Goal: Task Accomplishment & Management: Use online tool/utility

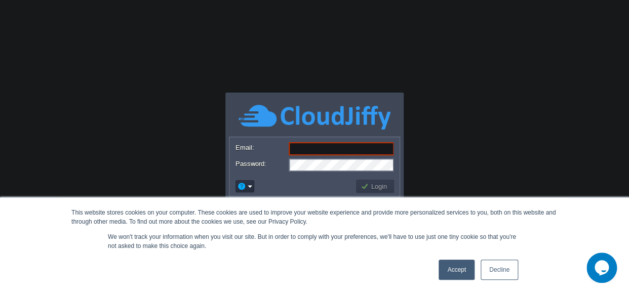
click at [498, 269] on link "Decline" at bounding box center [499, 270] width 37 height 20
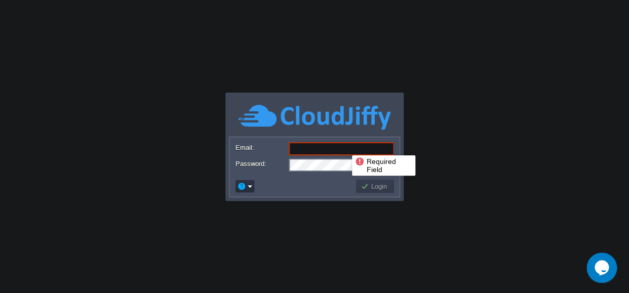
click at [344, 146] on input "Email:" at bounding box center [341, 148] width 105 height 13
paste input "[DOMAIN_NAME][EMAIL_ADDRESS][DOMAIN_NAME]"
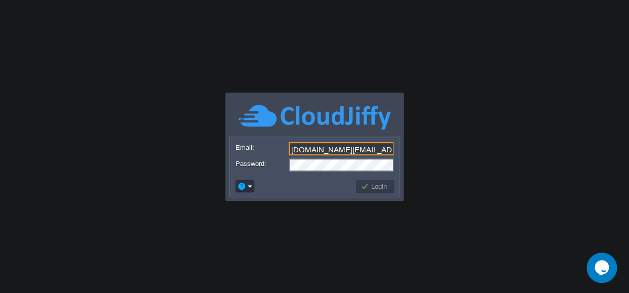
type input "[DOMAIN_NAME][EMAIL_ADDRESS][DOMAIN_NAME]"
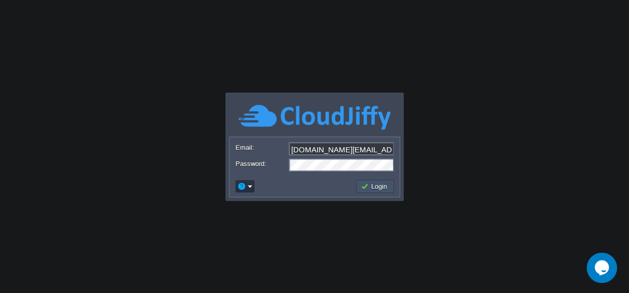
click at [367, 182] on button "Login" at bounding box center [375, 186] width 29 height 9
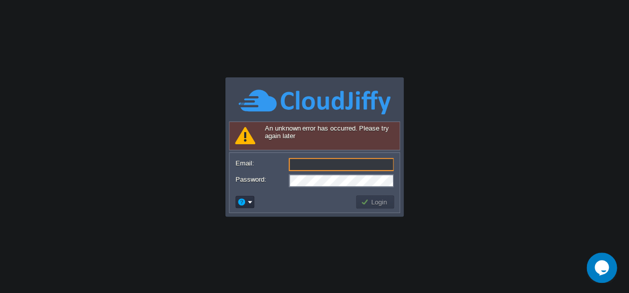
click at [303, 165] on input "Email:" at bounding box center [341, 164] width 105 height 13
click at [394, 171] on input "[DOMAIN_NAME][EMAIL_ADDRESS][DOMAIN_NAME]" at bounding box center [341, 164] width 105 height 13
type input "[DOMAIN_NAME][EMAIL_ADDRESS][DOMAIN_NAME]"
click at [402, 189] on div "An unknown error has occurred. Please try again later Email: [DOMAIN_NAME][EMAI…" at bounding box center [316, 168] width 174 height 92
click at [379, 202] on button "Login" at bounding box center [375, 202] width 29 height 9
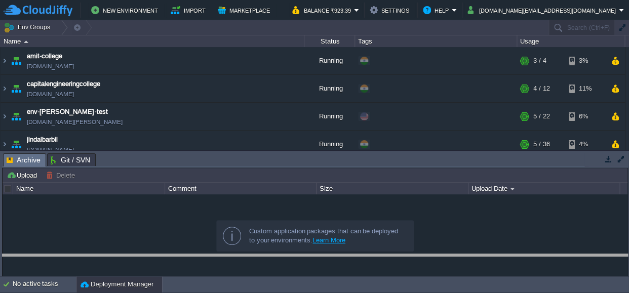
drag, startPoint x: 246, startPoint y: 161, endPoint x: 248, endPoint y: 283, distance: 122.1
click at [248, 283] on body "New Environment Import Marketplace Bonus ₹0.00 Upgrade Account Balance ₹923.39 …" at bounding box center [314, 146] width 629 height 293
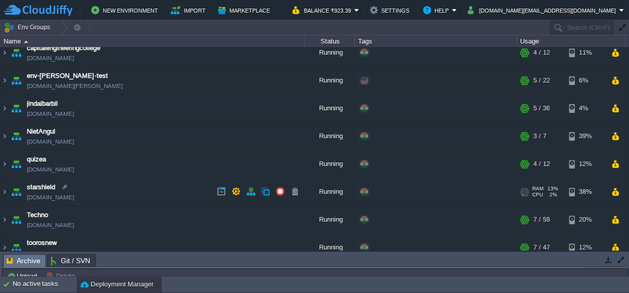
scroll to position [42, 0]
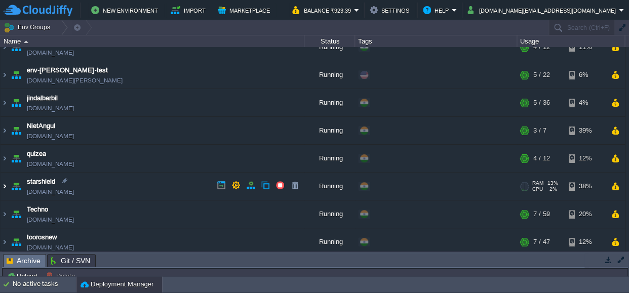
click at [4, 186] on img at bounding box center [5, 186] width 8 height 27
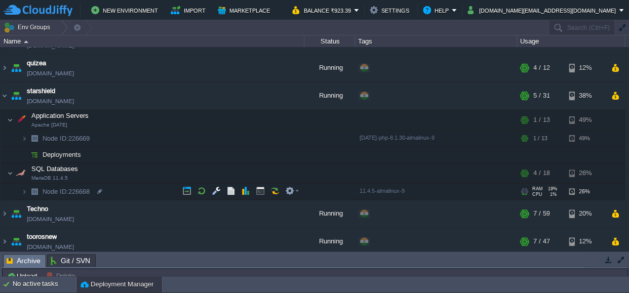
scroll to position [132, 0]
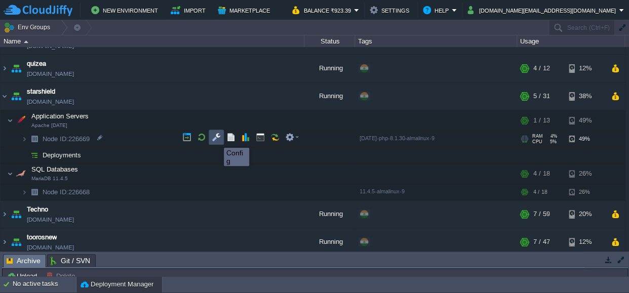
click at [216, 139] on button "button" at bounding box center [216, 137] width 9 height 9
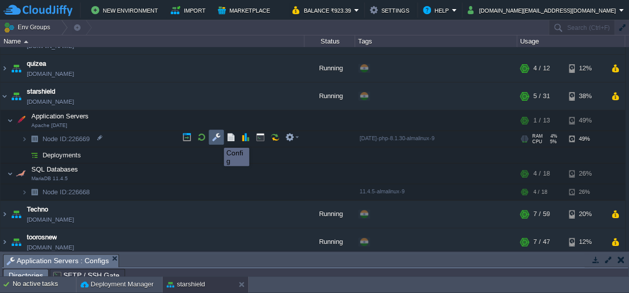
scroll to position [15, 0]
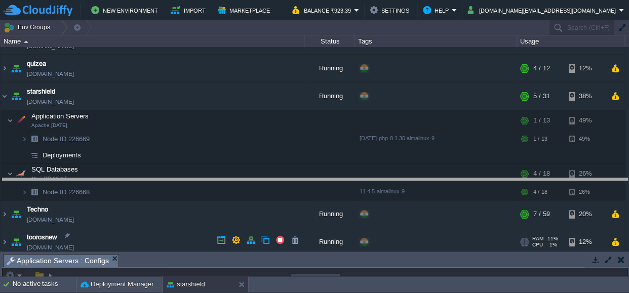
drag, startPoint x: 234, startPoint y: 260, endPoint x: 262, endPoint y: 87, distance: 175.0
click at [262, 87] on body "New Environment Import Marketplace Bonus ₹0.00 Upgrade Account Balance ₹923.39 …" at bounding box center [314, 146] width 629 height 293
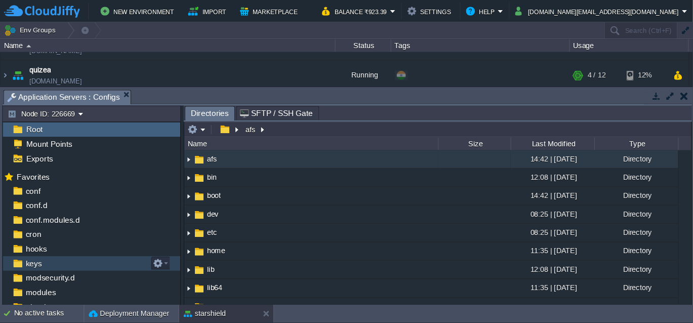
scroll to position [59, 0]
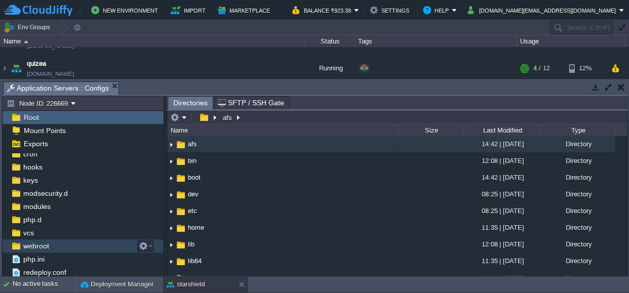
click at [43, 245] on span "webroot" at bounding box center [35, 246] width 29 height 9
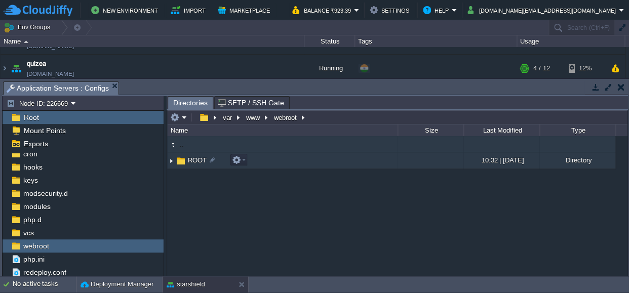
click at [171, 161] on img at bounding box center [171, 161] width 8 height 16
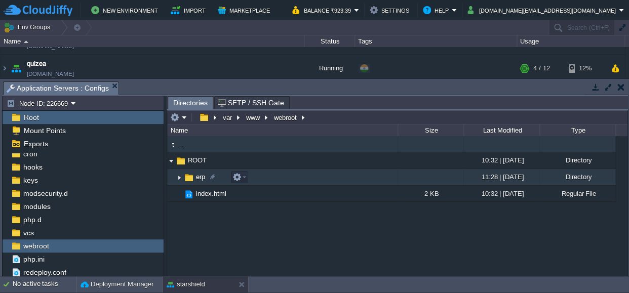
click at [180, 177] on img at bounding box center [179, 178] width 8 height 16
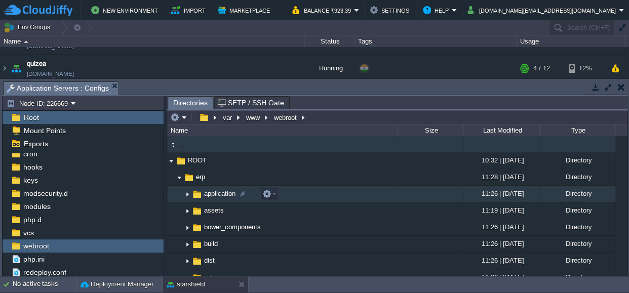
click at [186, 193] on img at bounding box center [187, 194] width 8 height 16
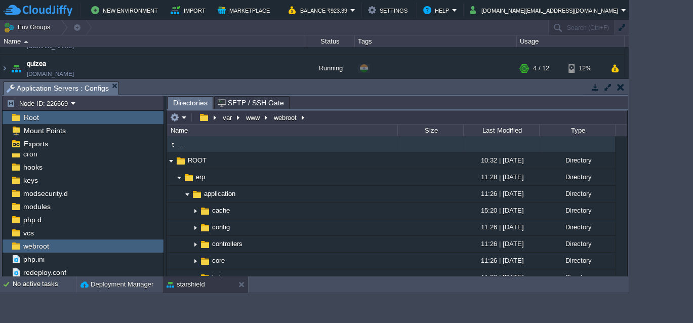
scroll to position [58, 0]
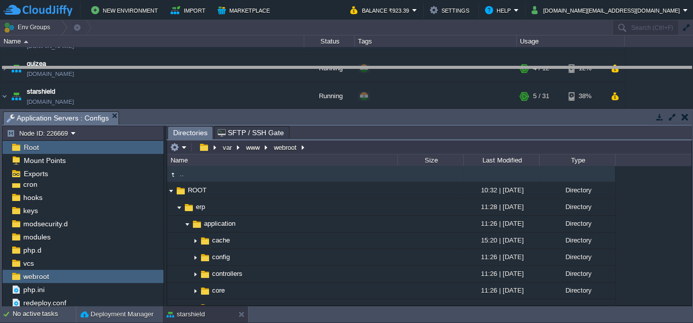
drag, startPoint x: 422, startPoint y: 118, endPoint x: 427, endPoint y: 33, distance: 85.2
click at [427, 33] on body "New Environment Import Marketplace Bonus ₹0.00 Upgrade Account Balance ₹923.39 …" at bounding box center [346, 161] width 693 height 323
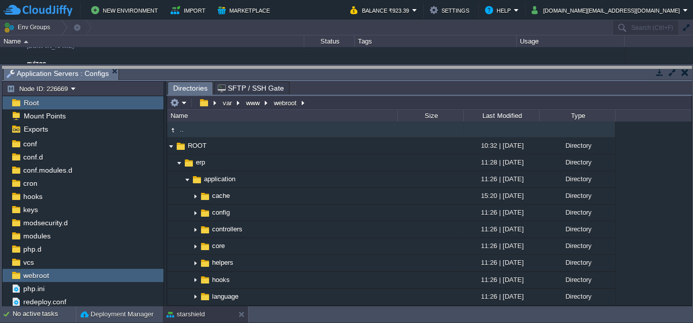
drag, startPoint x: 345, startPoint y: 73, endPoint x: 354, endPoint y: 30, distance: 44.4
click at [354, 30] on body "New Environment Import Marketplace Bonus ₹0.00 Upgrade Account Balance ₹923.39 …" at bounding box center [346, 161] width 693 height 323
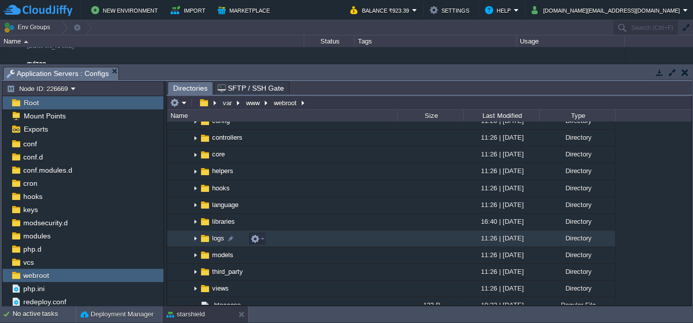
scroll to position [49, 0]
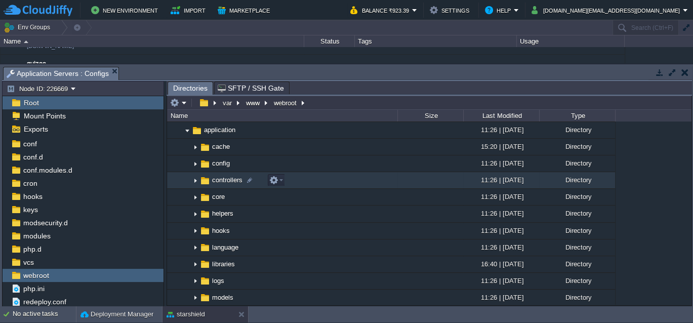
click at [194, 182] on img at bounding box center [195, 181] width 8 height 16
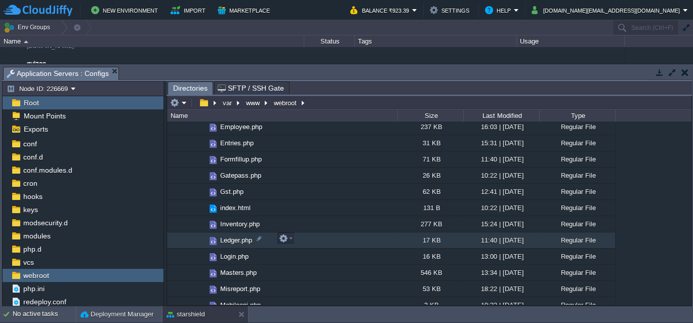
scroll to position [283, 0]
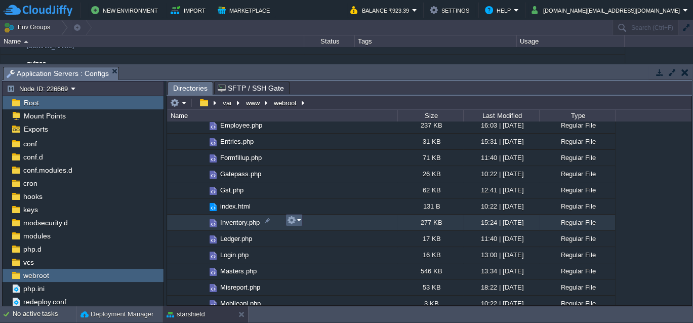
click at [299, 219] on em at bounding box center [294, 220] width 14 height 9
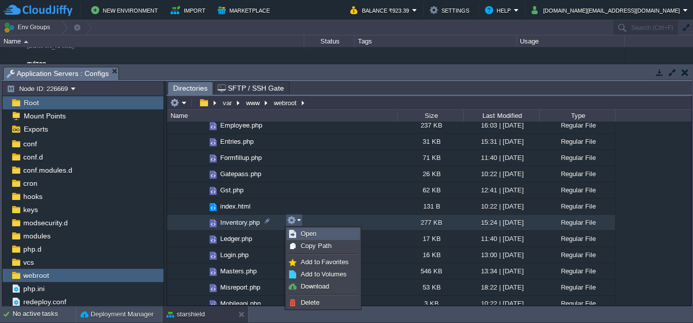
click at [306, 235] on span "Open" at bounding box center [309, 234] width 16 height 8
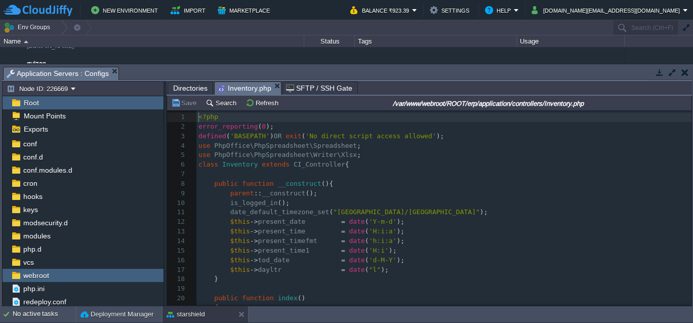
scroll to position [1, 0]
click at [223, 106] on button "Search" at bounding box center [223, 102] width 34 height 9
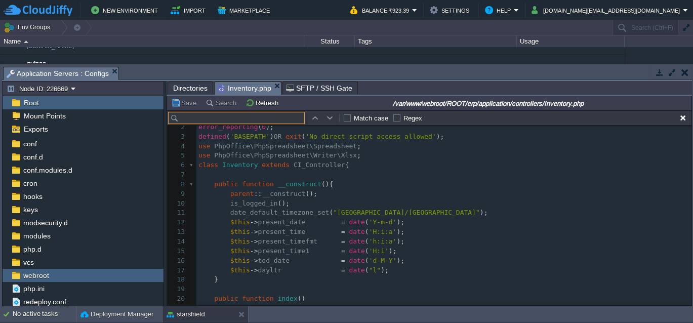
click at [229, 118] on input "text" at bounding box center [236, 118] width 137 height 12
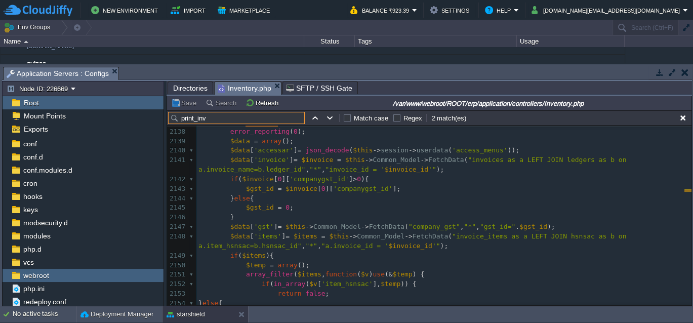
scroll to position [0, 0]
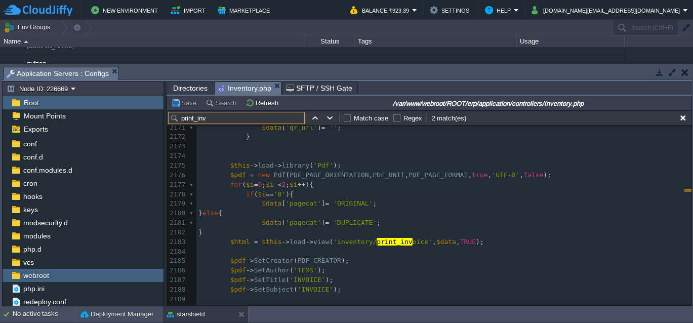
type input "print_inv"
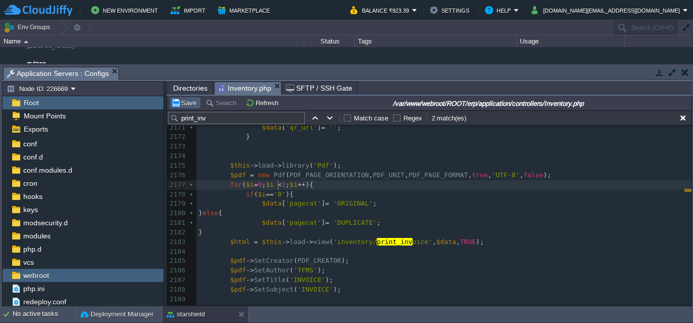
type textarea "1"
click at [187, 102] on button "Save" at bounding box center [185, 102] width 28 height 9
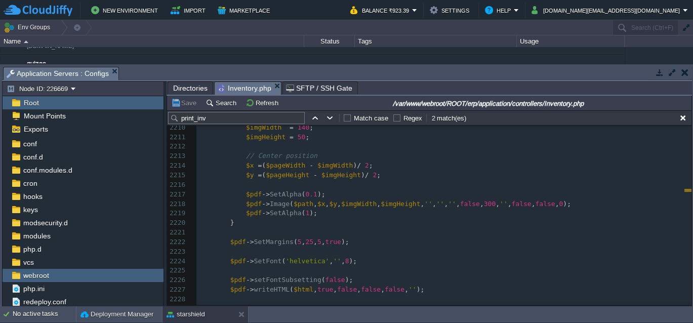
scroll to position [1, 0]
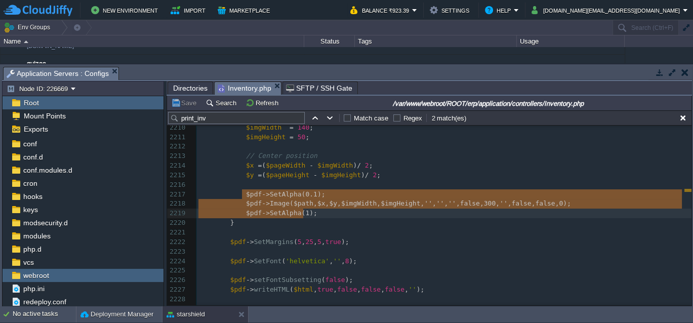
type textarea "$pdf->SetAlpha(0.1); $pdf->Image($path, $x, $y, $imgWidth, $imgHeight, '', '', …"
drag, startPoint x: 242, startPoint y: 193, endPoint x: 307, endPoint y: 212, distance: 68.6
click at [380, 189] on pre "​" at bounding box center [444, 185] width 495 height 10
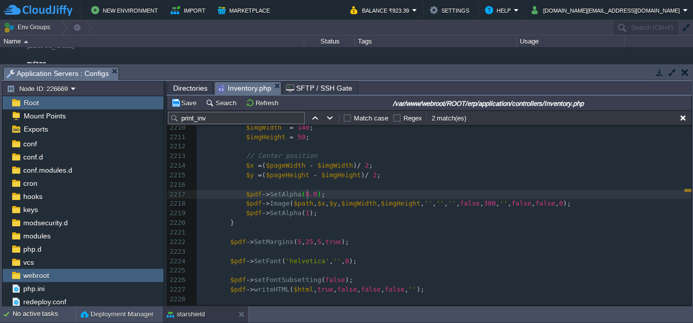
scroll to position [3, 7]
type textarea "05"
click at [182, 101] on button "Save" at bounding box center [185, 102] width 28 height 9
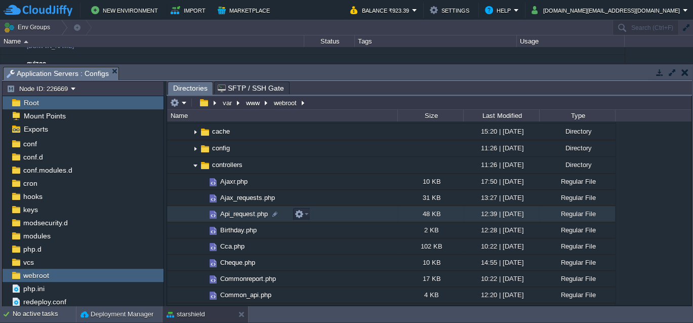
scroll to position [61, 0]
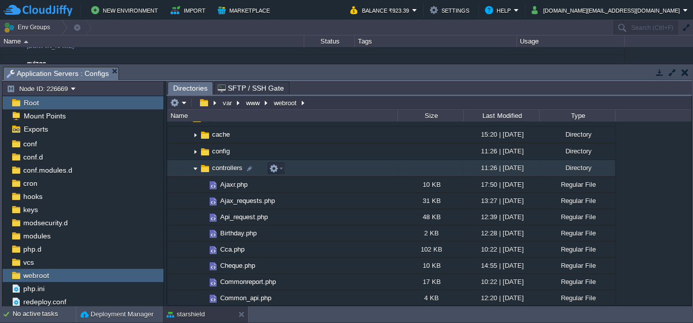
click at [197, 172] on img at bounding box center [195, 169] width 8 height 16
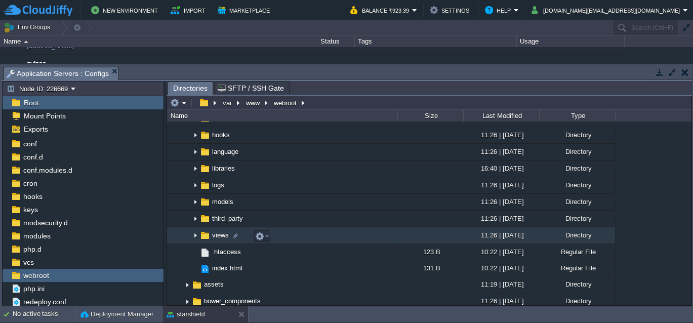
scroll to position [152, 0]
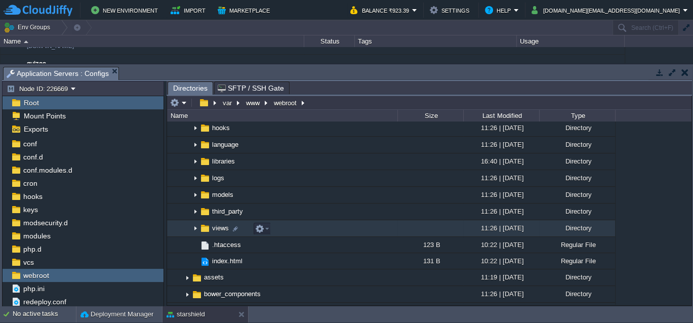
click at [193, 230] on img at bounding box center [195, 229] width 8 height 16
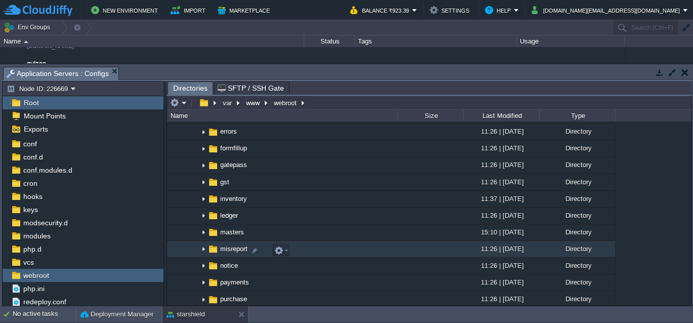
scroll to position [364, 0]
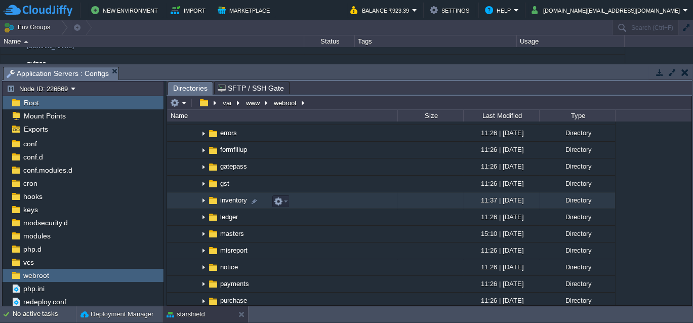
click at [202, 202] on img at bounding box center [204, 201] width 8 height 16
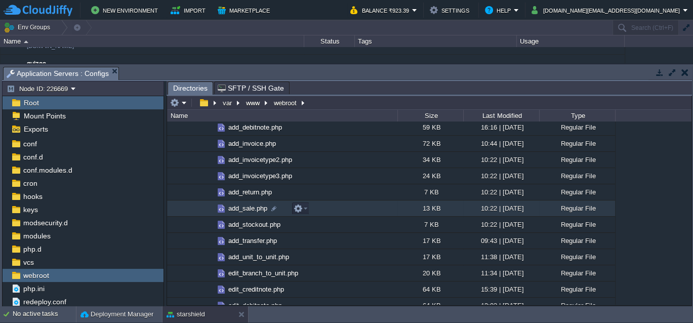
scroll to position [474, 0]
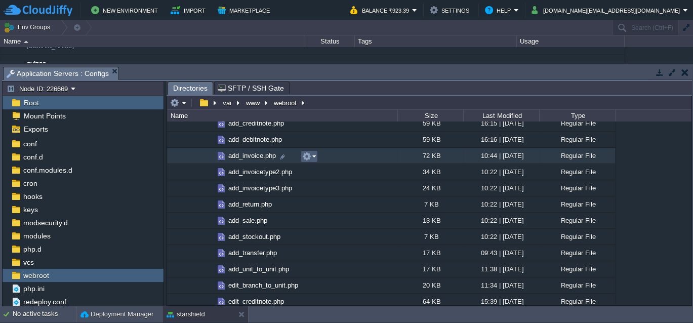
click at [313, 157] on em at bounding box center [309, 156] width 14 height 9
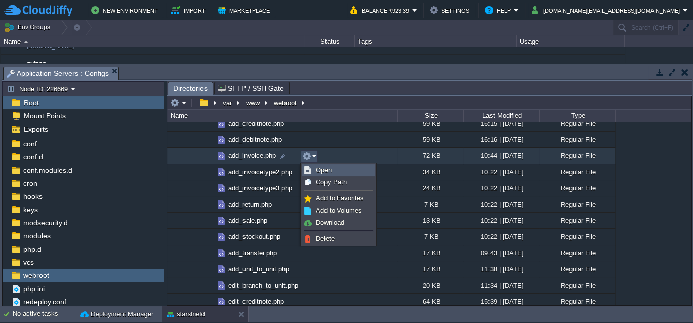
click at [323, 171] on span "Open" at bounding box center [324, 170] width 16 height 8
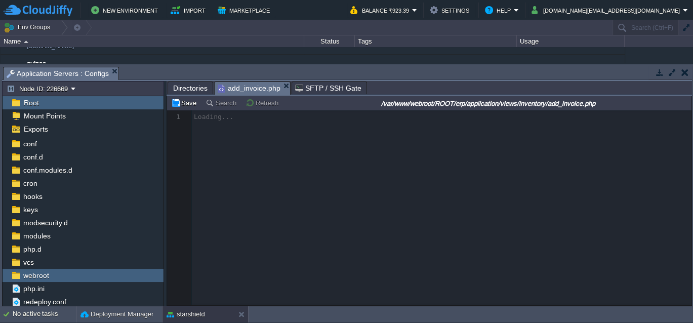
click at [185, 88] on span "Directories" at bounding box center [190, 88] width 34 height 12
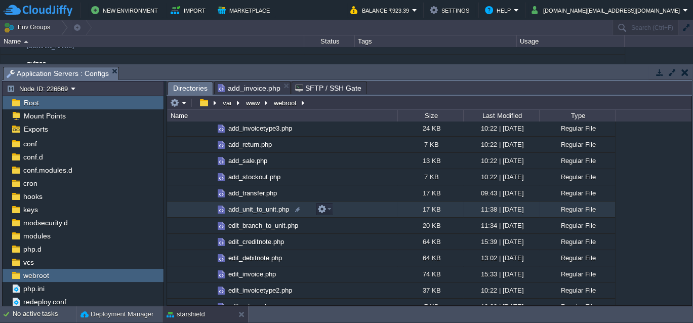
scroll to position [534, 0]
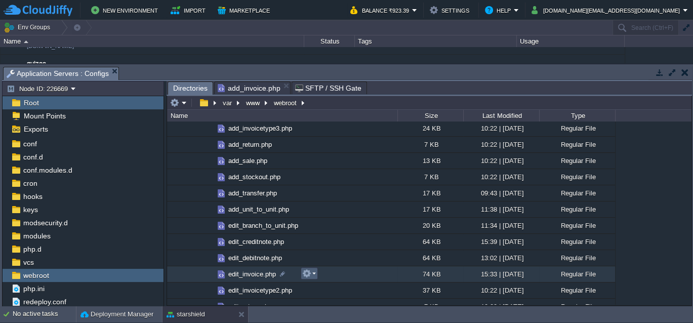
click at [316, 274] on td at bounding box center [309, 273] width 17 height 12
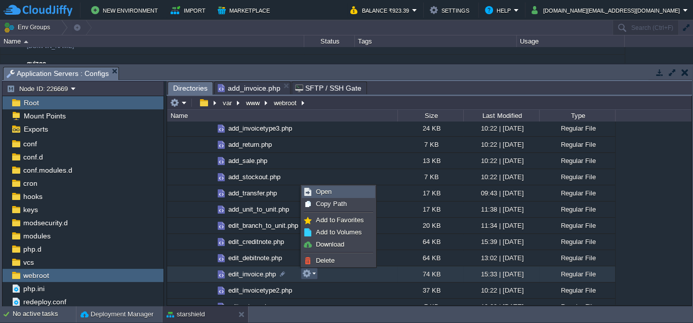
click at [326, 191] on span "Open" at bounding box center [324, 192] width 16 height 8
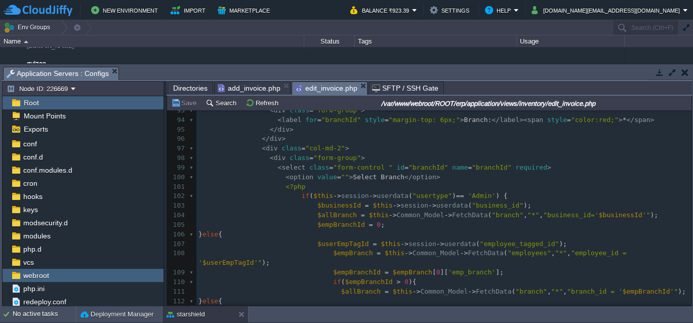
scroll to position [962, 0]
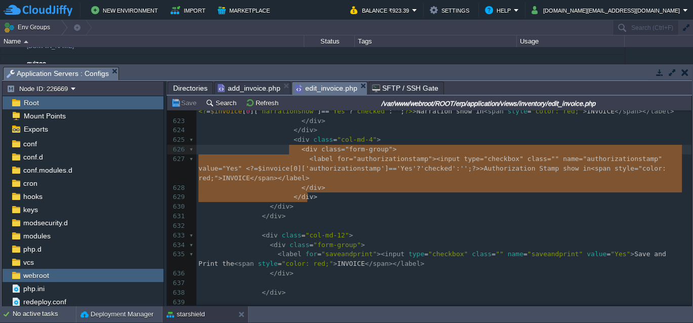
type textarea "<div class="col-md-4"> <div class="form-group"> <label for="authorizationstamp"…"
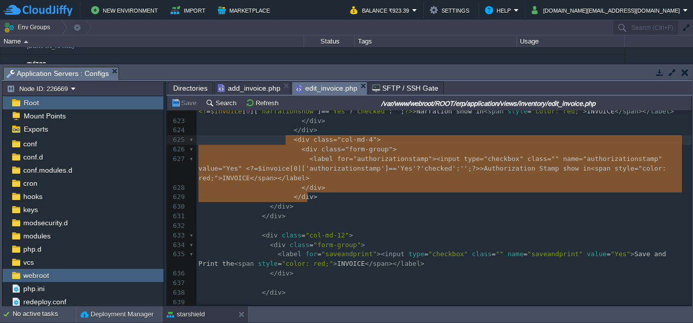
drag, startPoint x: 309, startPoint y: 197, endPoint x: 285, endPoint y: 141, distance: 61.0
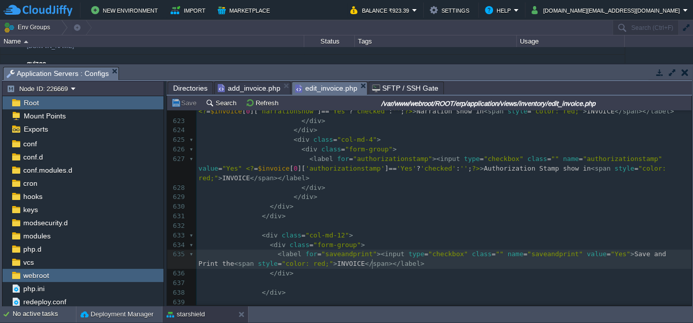
click at [375, 265] on div "x <?php $this -> load -> view ( "common/meta" ); ?> 607 </ div > 608 </ div > 6…" at bounding box center [444, 250] width 495 height 592
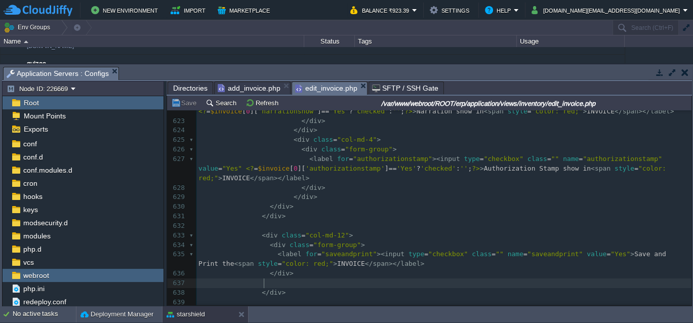
click at [281, 282] on pre at bounding box center [444, 284] width 495 height 10
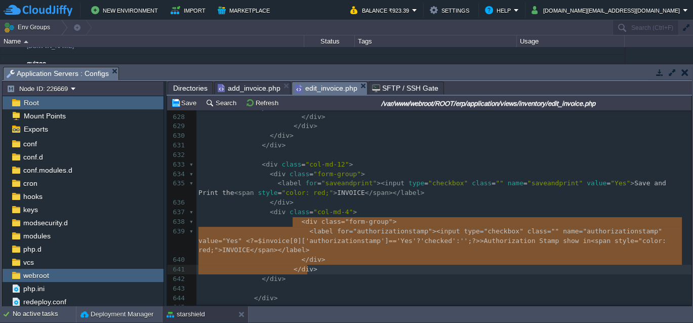
drag, startPoint x: 292, startPoint y: 221, endPoint x: 307, endPoint y: 269, distance: 50.5
type textarea "<div class="form-group"> <label for="authorizationstamp"><input type="checkbox"…"
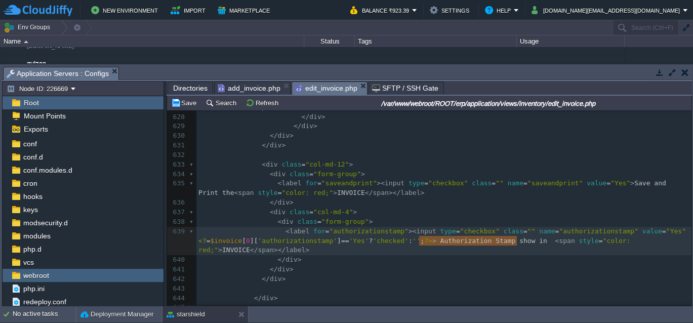
drag, startPoint x: 420, startPoint y: 241, endPoint x: 515, endPoint y: 240, distance: 95.2
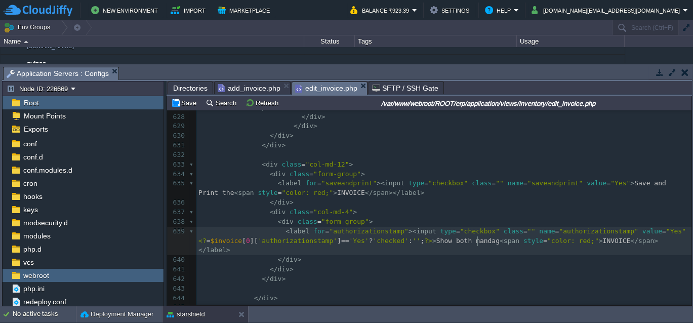
type textarea "Show both [PERSON_NAME]"
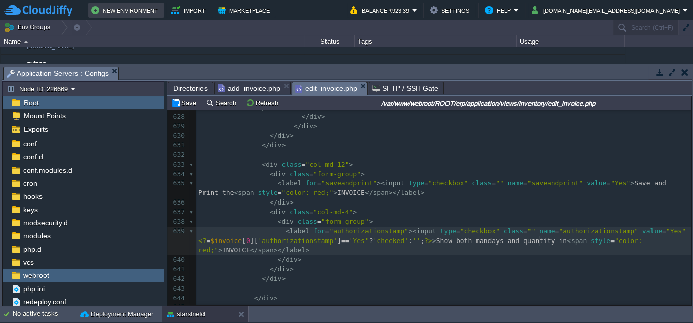
type textarea "ys and quantity in"
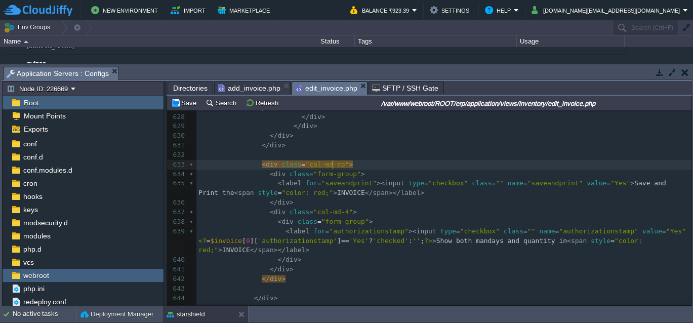
type textarea "row"
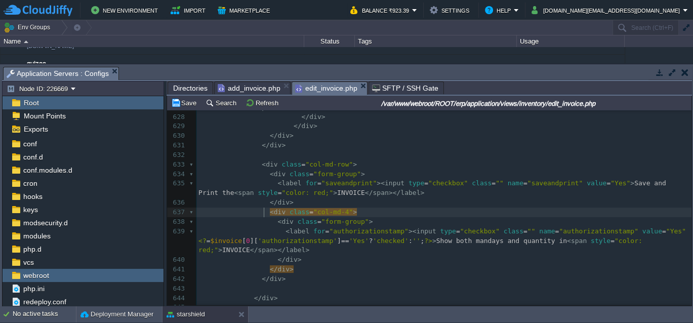
type textarea "<"
type textarea "class="col-md-4""
drag, startPoint x: 281, startPoint y: 211, endPoint x: 340, endPoint y: 212, distance: 59.3
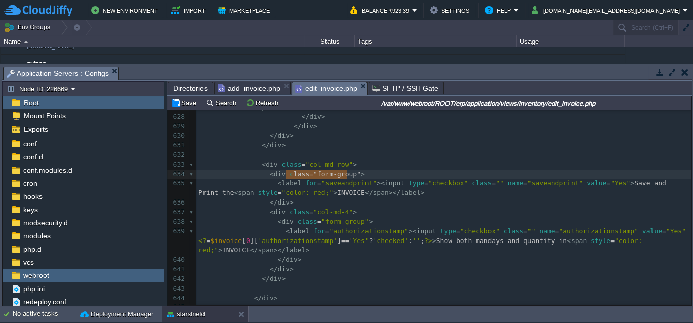
type textarea "class="form-group""
drag, startPoint x: 346, startPoint y: 172, endPoint x: 282, endPoint y: 174, distance: 64.4
paste textarea
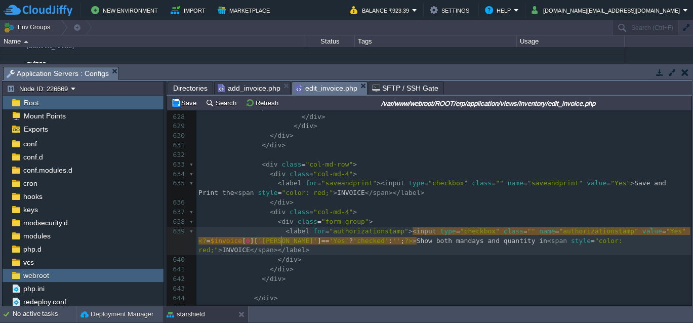
scroll to position [3, 25]
type textarea "bothmanqty"
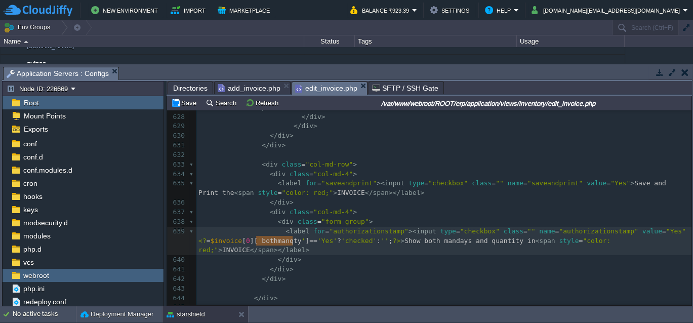
type textarea "authorizationstamp"
paste textarea
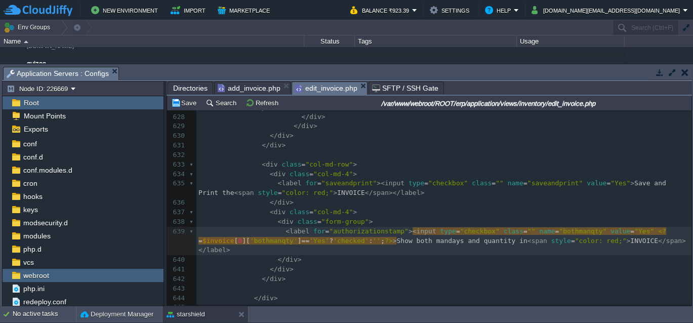
scroll to position [3, 0]
type textarea "authorizationstamp"
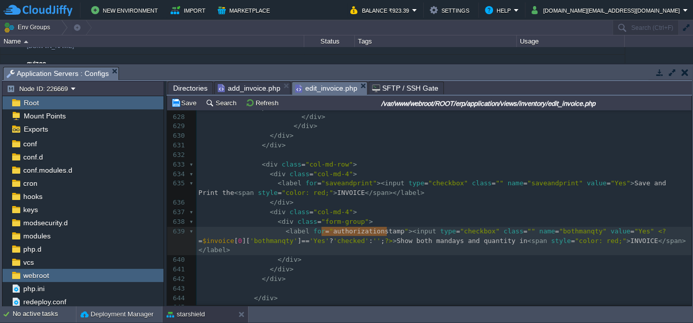
scroll to position [3, 65]
paste textarea
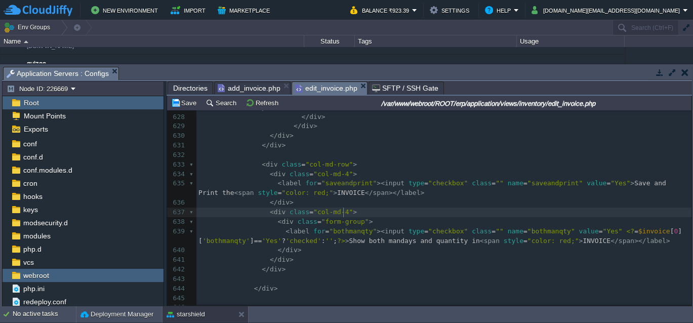
scroll to position [3, 0]
click at [478, 211] on pre "< div class = "col-md-4" >" at bounding box center [444, 213] width 495 height 10
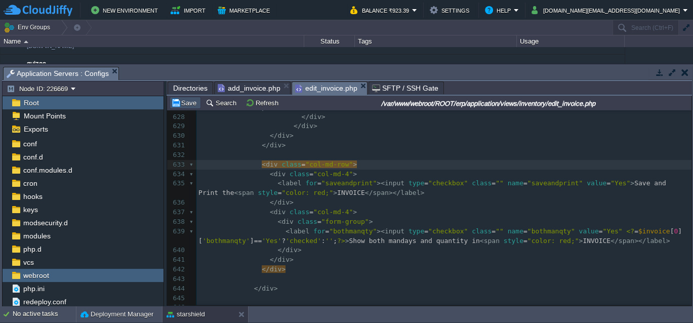
click at [185, 103] on button "Save" at bounding box center [185, 102] width 28 height 9
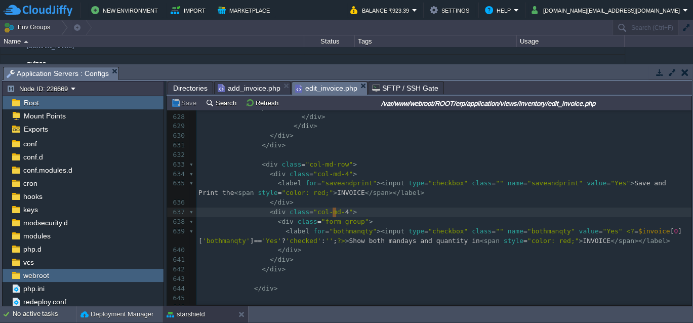
type textarea "-4"
drag, startPoint x: 336, startPoint y: 212, endPoint x: 330, endPoint y: 212, distance: 5.6
type textarea "6"
click at [181, 100] on button "Save" at bounding box center [185, 102] width 28 height 9
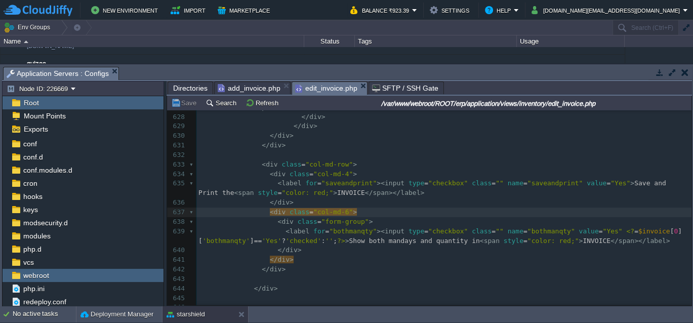
scroll to position [3, 0]
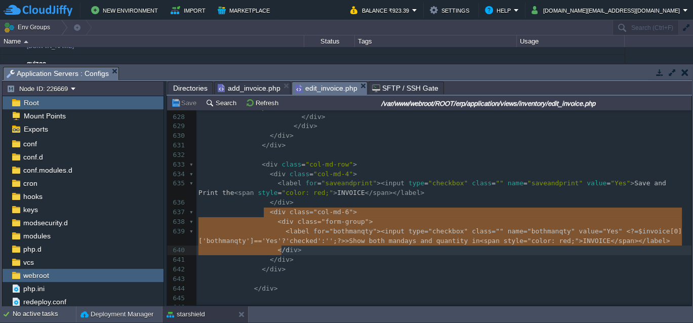
type textarea "<div class="col-md-6"> <div class="form-group"> <label for="bothmanqty"><input …"
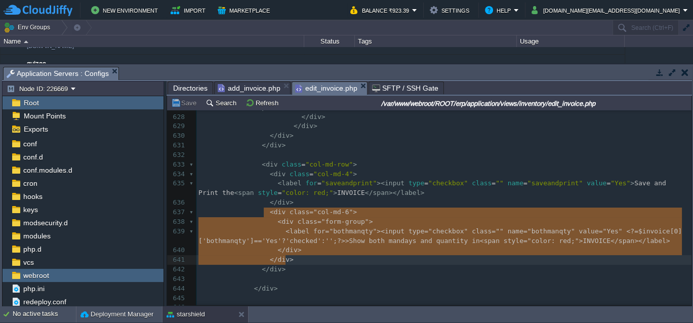
scroll to position [32, 87]
drag, startPoint x: 263, startPoint y: 213, endPoint x: 285, endPoint y: 260, distance: 51.7
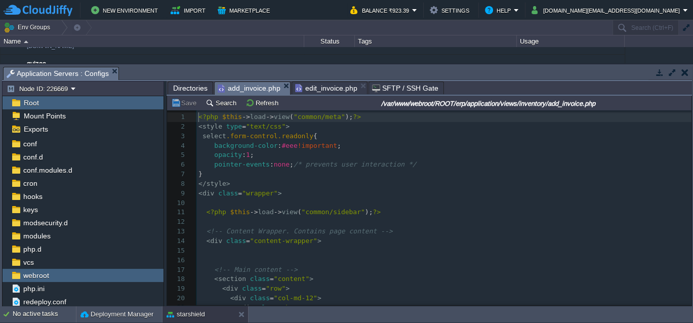
click at [245, 90] on span "add_invoice.php" at bounding box center [249, 88] width 63 height 13
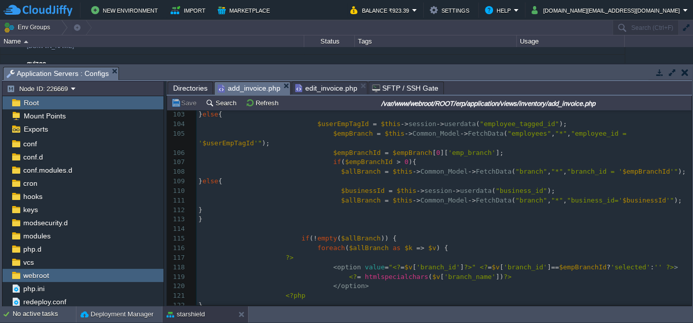
scroll to position [1350, 0]
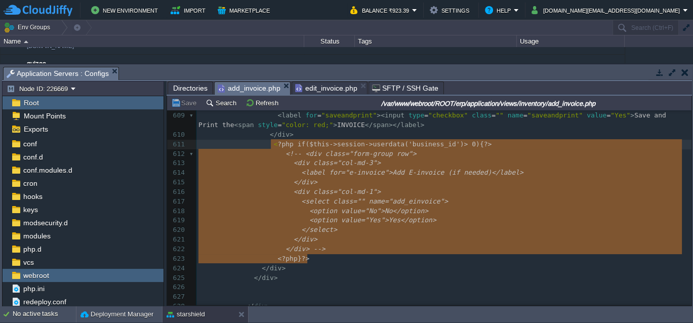
type textarea "<?php if($this->session->userdata('business_id') > 0){ ?> <!-- <div class="form…"
drag, startPoint x: 309, startPoint y: 259, endPoint x: 267, endPoint y: 146, distance: 120.7
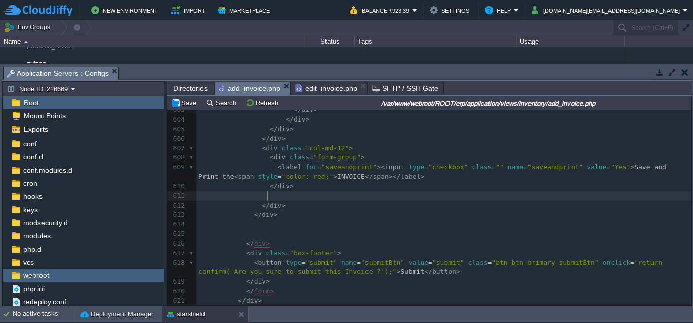
click at [272, 193] on pre at bounding box center [444, 196] width 495 height 10
paste textarea ">"
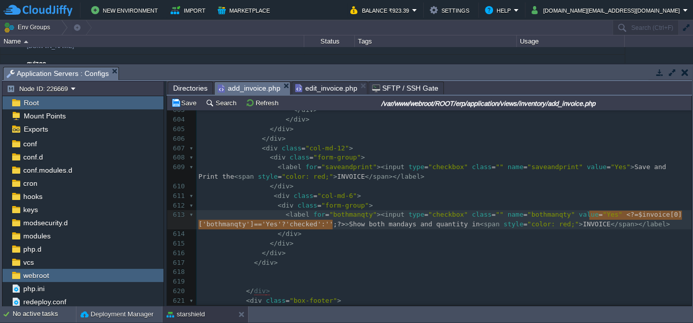
type textarea "<?=$invoice[0]['bothmanqty']=='Yes'?'checked':'';?>"
drag, startPoint x: 332, startPoint y: 223, endPoint x: 588, endPoint y: 217, distance: 255.3
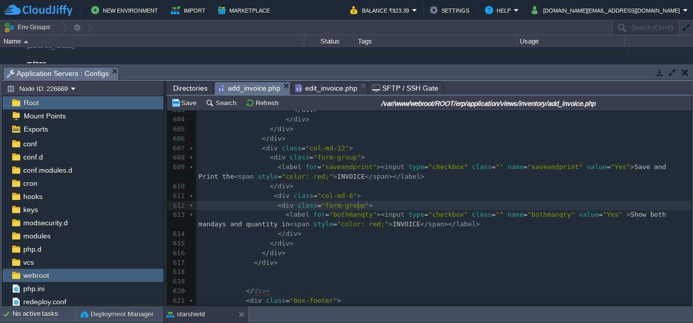
click at [536, 205] on pre "< div class = "form-group" >" at bounding box center [444, 206] width 495 height 10
type textarea "class=""
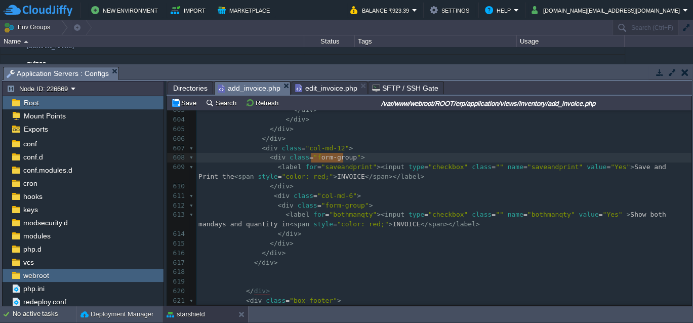
type textarea "orm-group"
drag, startPoint x: 343, startPoint y: 157, endPoint x: 309, endPoint y: 155, distance: 34.5
type textarea "col-md-4"
click at [347, 151] on pre "< div class = "col-md-12" >" at bounding box center [444, 149] width 495 height 10
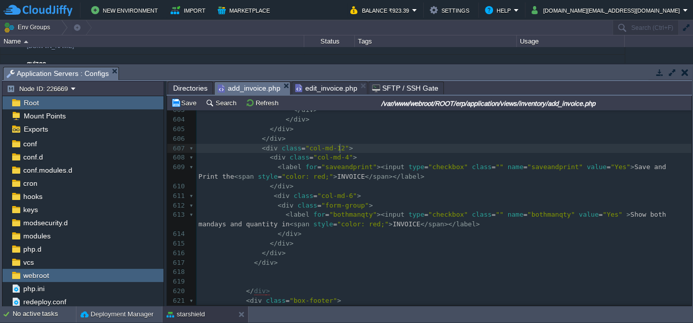
type textarea "">"
drag, startPoint x: 347, startPoint y: 151, endPoint x: 339, endPoint y: 150, distance: 8.6
click at [349, 150] on span ">" at bounding box center [351, 148] width 4 height 8
type textarea "row"
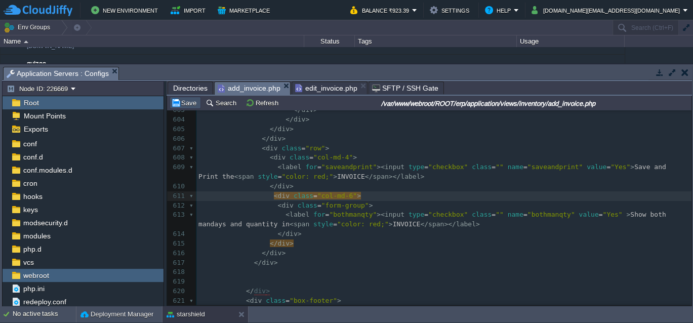
click at [187, 99] on button "Save" at bounding box center [185, 102] width 28 height 9
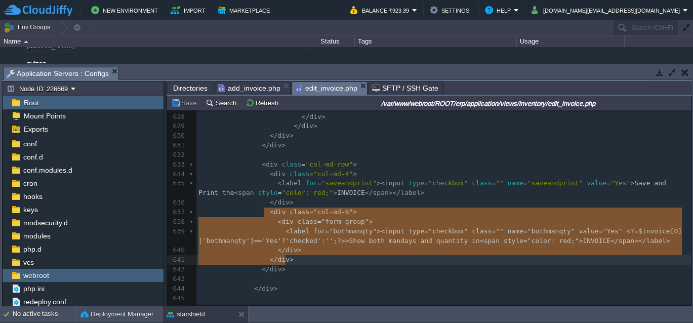
scroll to position [6768, 0]
click at [320, 91] on span "edit_invoice.php" at bounding box center [326, 88] width 62 height 13
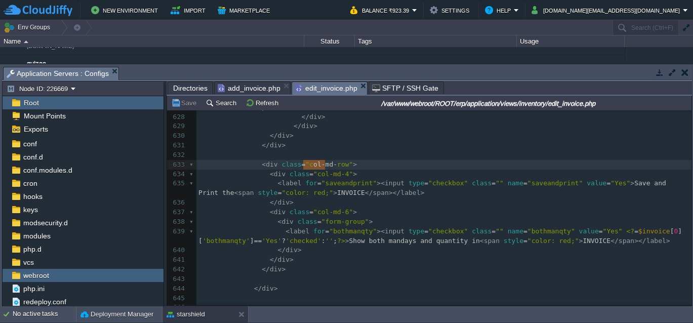
type textarea "col-md-"
drag, startPoint x: 325, startPoint y: 165, endPoint x: 300, endPoint y: 166, distance: 24.8
click at [181, 106] on button "Save" at bounding box center [185, 102] width 28 height 9
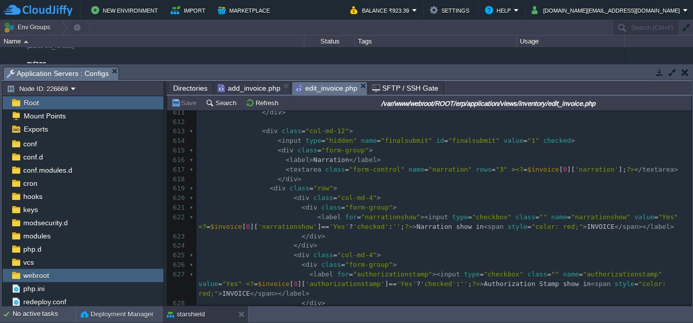
scroll to position [6577, 0]
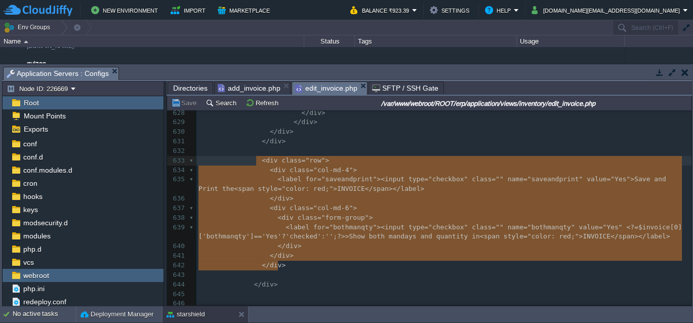
type textarea "<div class="row"> <div class="col-md-4"> <label for="saveandprint"><input type=…"
drag, startPoint x: 280, startPoint y: 265, endPoint x: 256, endPoint y: 163, distance: 105.5
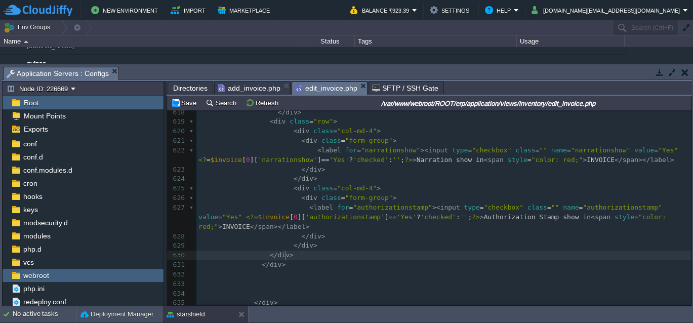
click at [289, 254] on pre "</ div >" at bounding box center [444, 256] width 495 height 10
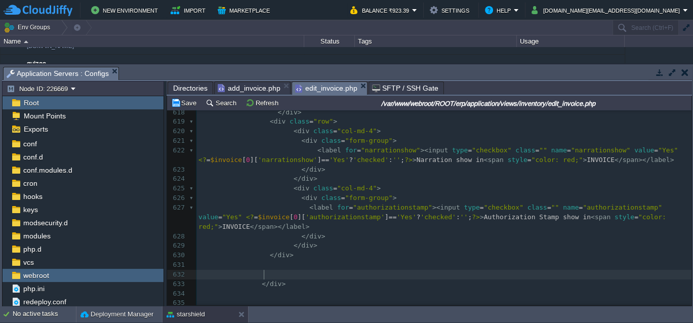
paste textarea
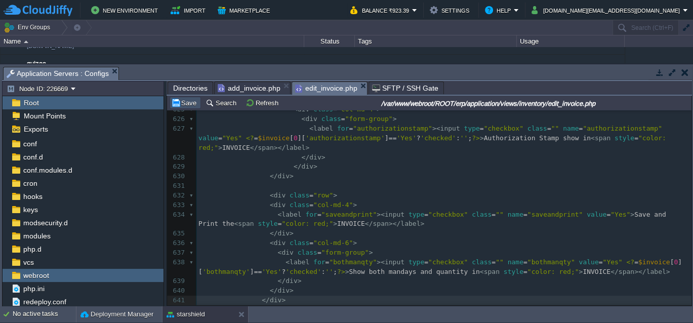
click at [187, 104] on button "Save" at bounding box center [185, 102] width 28 height 9
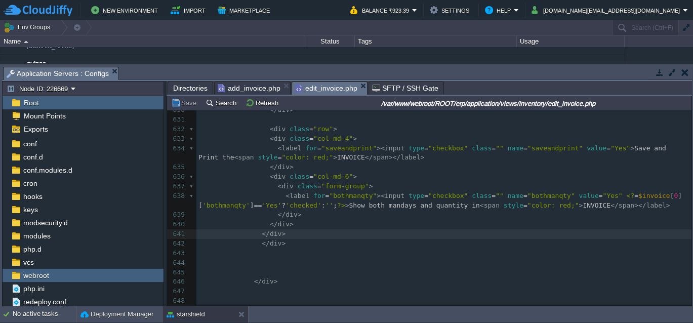
click at [249, 87] on span "add_invoice.php" at bounding box center [249, 88] width 63 height 12
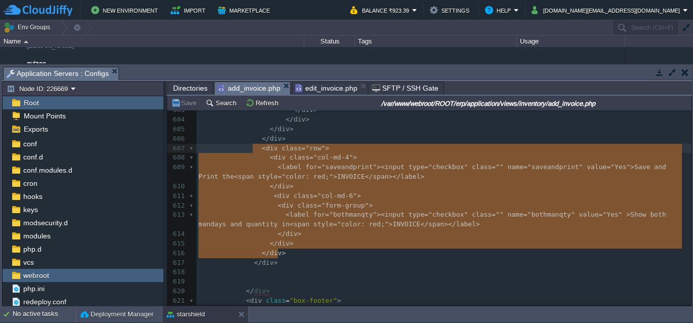
type textarea "<div class="row"> <div class="col-md-4"> <label for="saveandprint"><input type=…"
drag, startPoint x: 280, startPoint y: 253, endPoint x: 256, endPoint y: 150, distance: 105.6
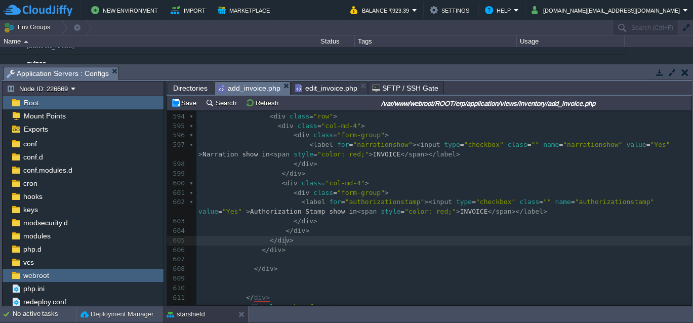
click at [289, 241] on pre "</ div >" at bounding box center [444, 241] width 495 height 10
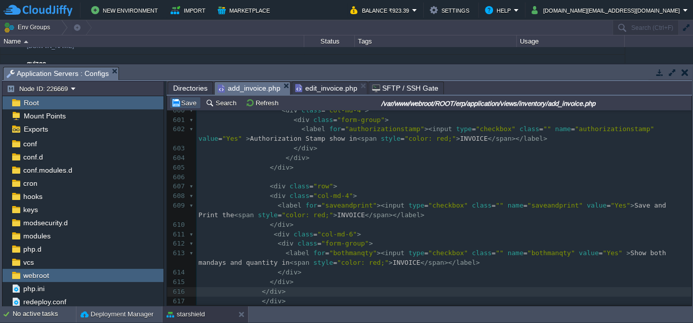
click at [188, 104] on button "Save" at bounding box center [185, 102] width 28 height 9
type textarea "bothmanqty"
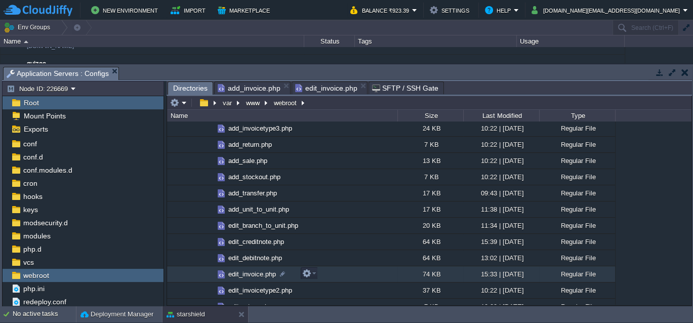
click at [192, 89] on span "Directories" at bounding box center [190, 88] width 34 height 13
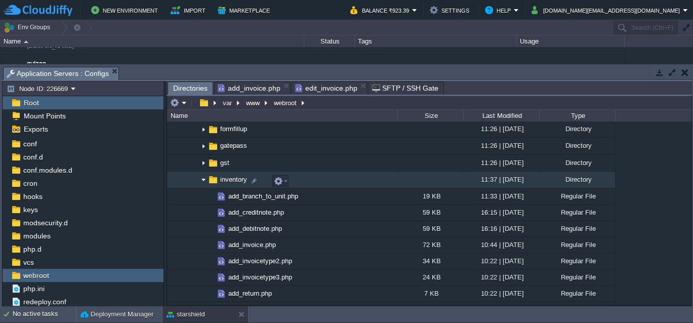
click at [203, 181] on img at bounding box center [204, 180] width 8 height 16
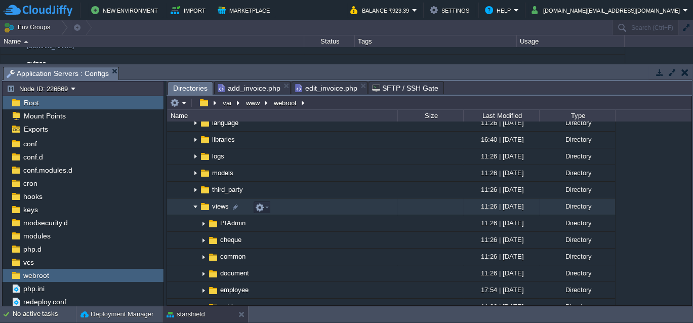
click at [196, 207] on img at bounding box center [195, 207] width 8 height 16
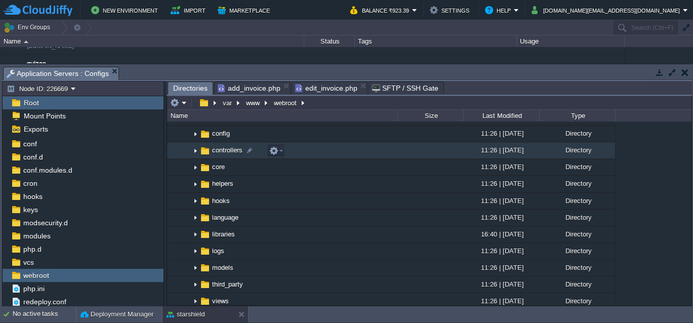
click at [195, 152] on img at bounding box center [195, 151] width 8 height 16
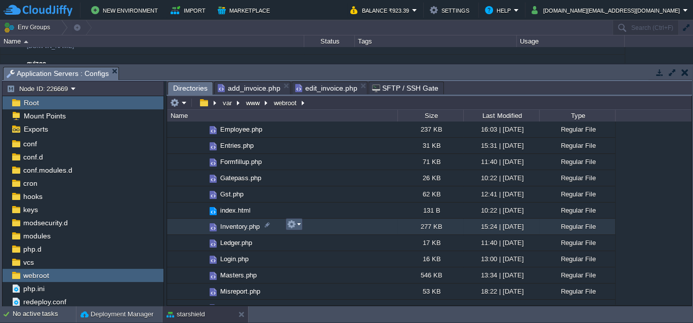
click at [299, 225] on em at bounding box center [294, 224] width 14 height 9
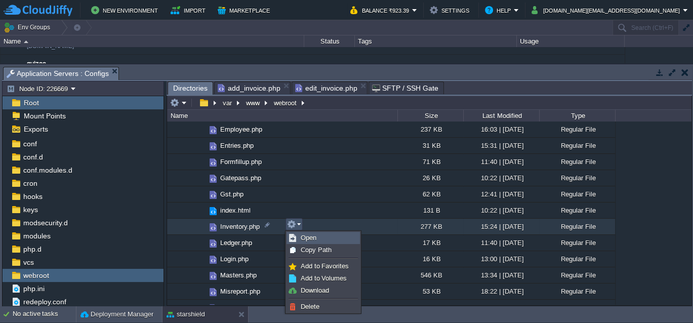
click at [306, 238] on span "Open" at bounding box center [309, 238] width 16 height 8
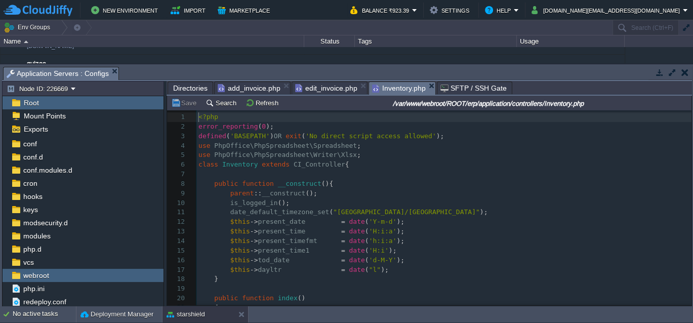
scroll to position [1, 0]
click at [218, 102] on button "Search" at bounding box center [223, 102] width 34 height 9
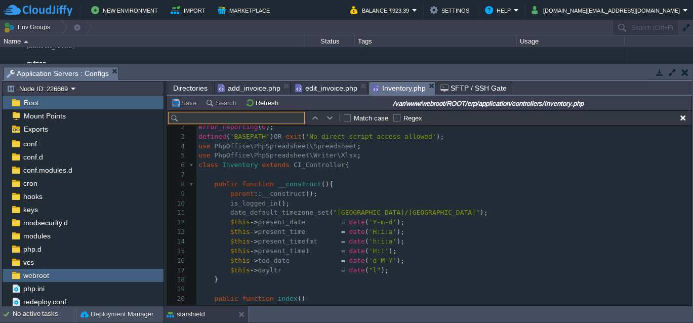
click at [219, 119] on input "text" at bounding box center [236, 118] width 137 height 12
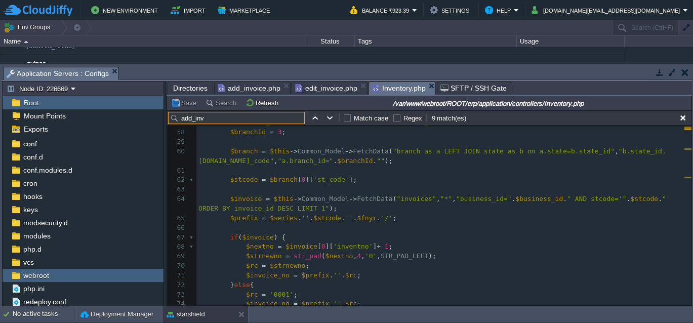
scroll to position [579, 0]
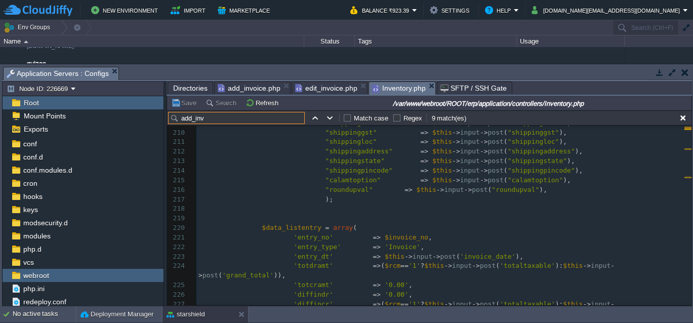
type input "add_inv"
click at [492, 190] on span ""roundupval"" at bounding box center [516, 190] width 48 height 8
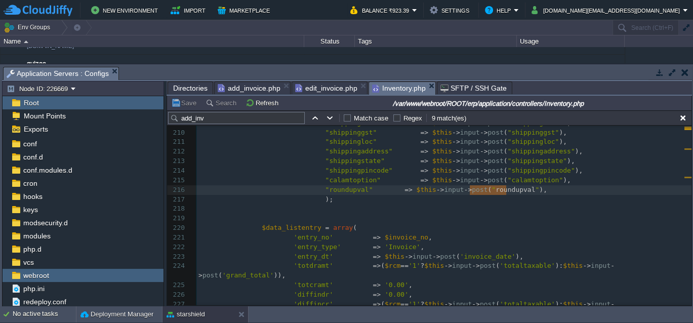
type textarea "roundupval"
paste textarea
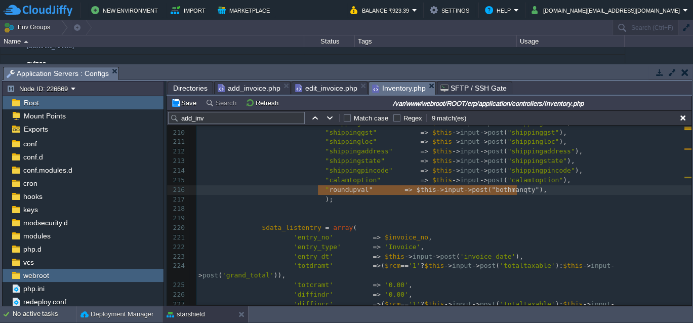
type textarea ""roundupval" => $this->input->post("bothmanqty"),"
drag, startPoint x: 517, startPoint y: 189, endPoint x: 314, endPoint y: 188, distance: 203.6
click at [355, 187] on span ""roundupval"" at bounding box center [349, 190] width 48 height 8
click at [389, 186] on span at bounding box center [397, 190] width 16 height 10
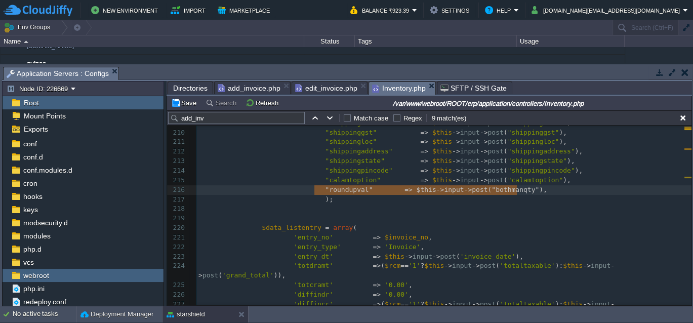
click at [389, 186] on span at bounding box center [397, 190] width 16 height 10
click at [381, 189] on span at bounding box center [385, 190] width 8 height 10
click at [368, 175] on div "xxxxxxxxxx redirect ( "inventory/ add_inv oice/" . $payment_type ); 189 "epfgst…" at bounding box center [444, 214] width 495 height 573
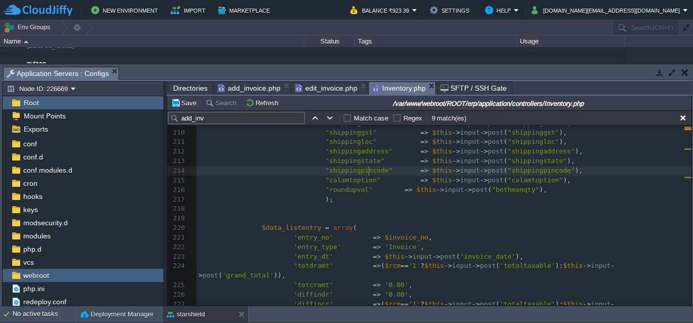
type textarea "roundupval"
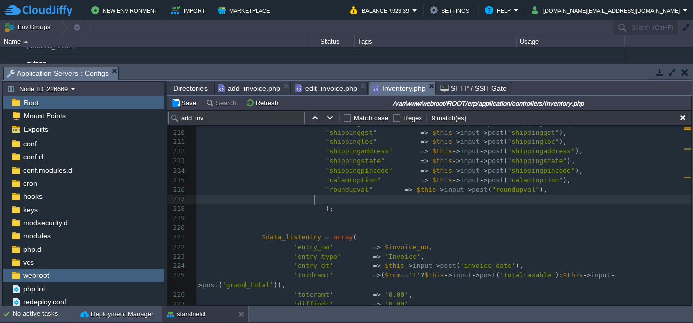
paste textarea "bothmanqty"
click at [492, 199] on span ""bothmanqty"" at bounding box center [516, 199] width 48 height 8
type textarea "bothmanqty"
type textarea "roundupval"
paste textarea
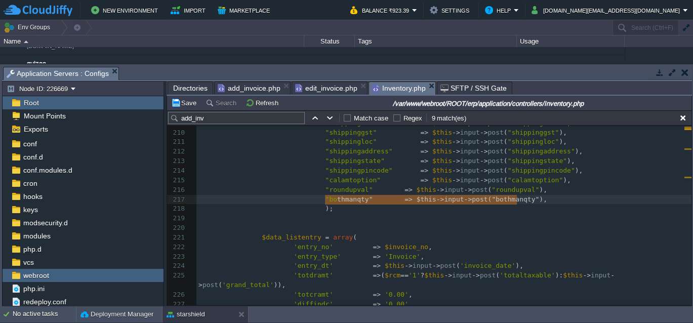
type textarea ""bothmanqty" => $this->input->post("bothmanqty"),"
drag, startPoint x: 516, startPoint y: 200, endPoint x: 314, endPoint y: 200, distance: 201.6
drag, startPoint x: 191, startPoint y: 118, endPoint x: 180, endPoint y: 118, distance: 11.1
click at [180, 118] on input "add_inv" at bounding box center [236, 118] width 137 height 12
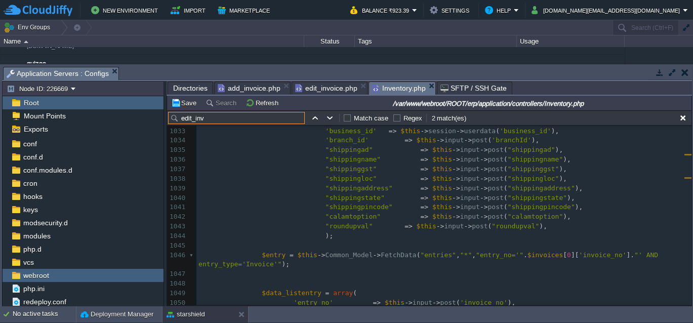
type input "edit_inv"
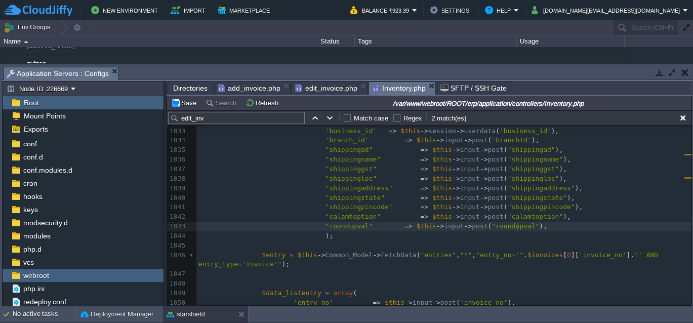
click at [517, 227] on div "xxxxxxxxxx function edit_inv oice ( $invoice_id = 0 ){ 1010 "cgst_amount" => $t…" at bounding box center [444, 169] width 495 height 563
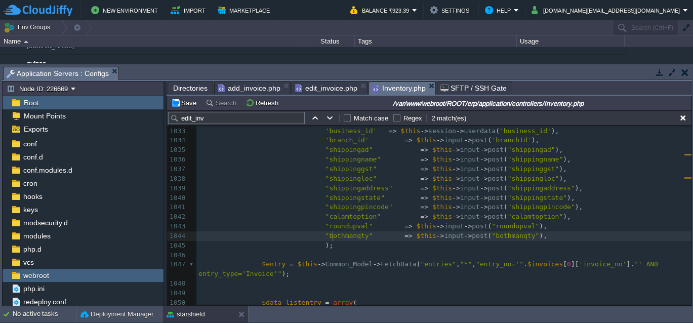
click at [333, 237] on div "xxxxxxxxxx function edit_inv oice ( $invoice_id = 0 ){ 1010 "cgst_amount" => $t…" at bounding box center [444, 174] width 495 height 573
type textarea "bothmanqty"
click at [188, 105] on button "Save" at bounding box center [185, 102] width 28 height 9
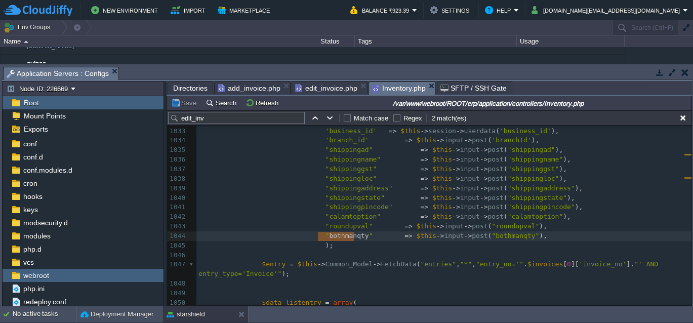
click at [318, 88] on span "edit_invoice.php" at bounding box center [326, 88] width 62 height 12
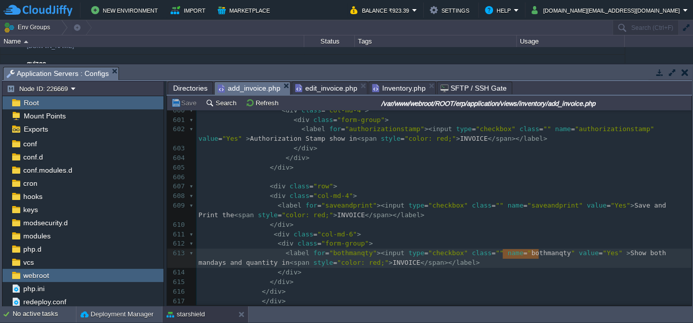
scroll to position [6193, 0]
click at [254, 89] on span "add_invoice.php" at bounding box center [249, 88] width 63 height 13
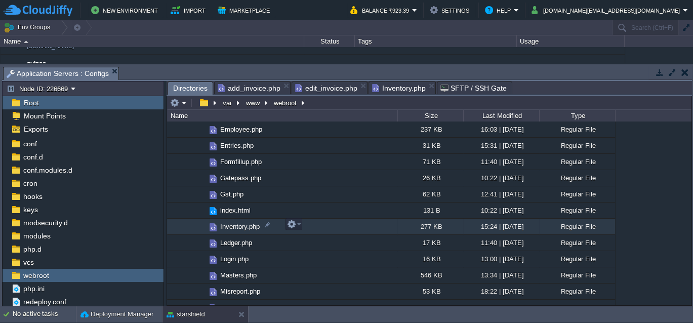
scroll to position [279, 0]
click at [193, 89] on span "Directories" at bounding box center [190, 88] width 34 height 13
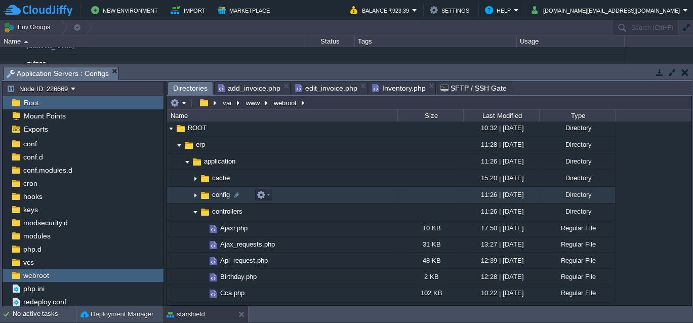
scroll to position [15, 0]
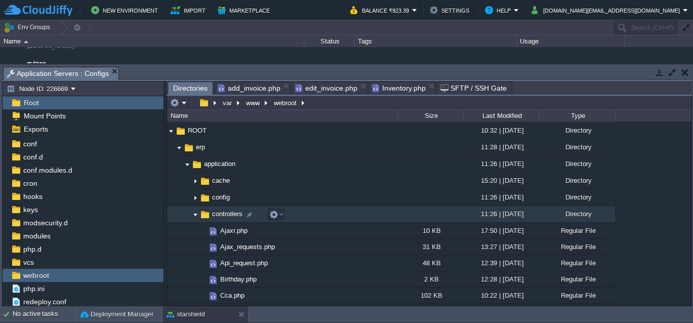
click at [195, 216] on img at bounding box center [195, 215] width 8 height 16
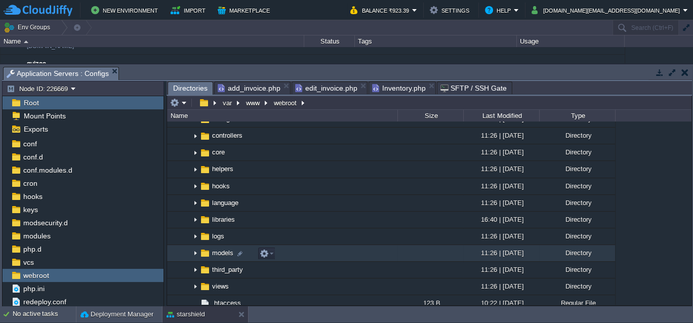
scroll to position [145, 0]
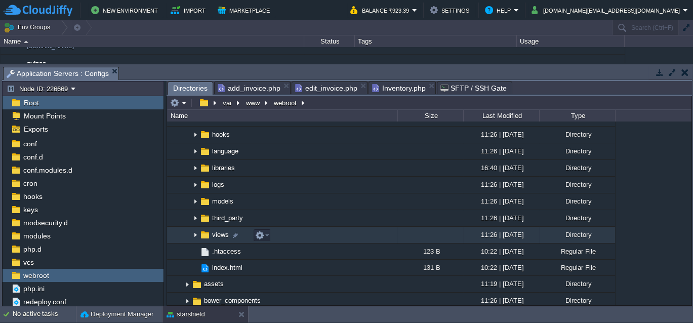
click at [195, 237] on img at bounding box center [195, 235] width 8 height 16
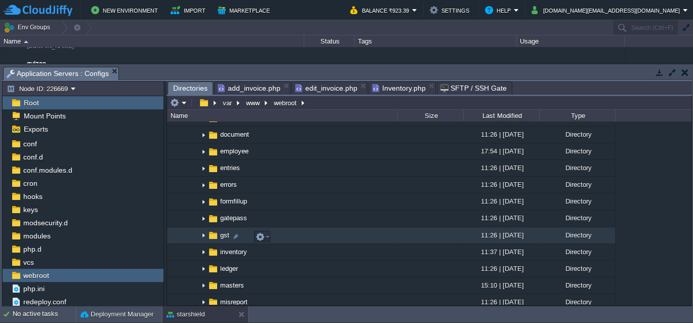
scroll to position [315, 0]
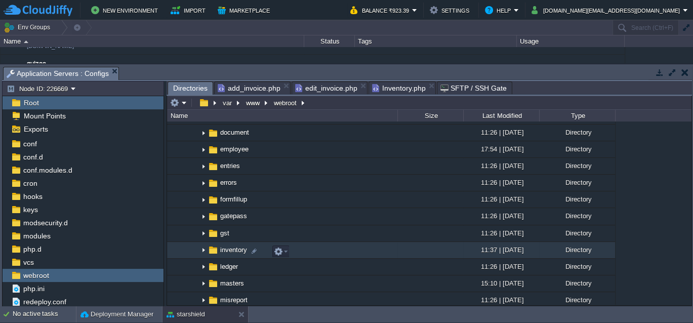
click at [203, 252] on img at bounding box center [204, 251] width 8 height 16
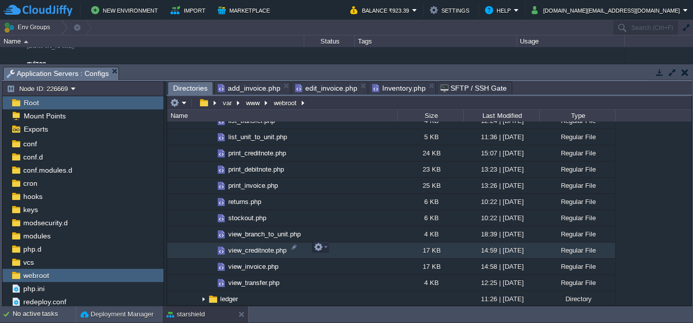
scroll to position [872, 0]
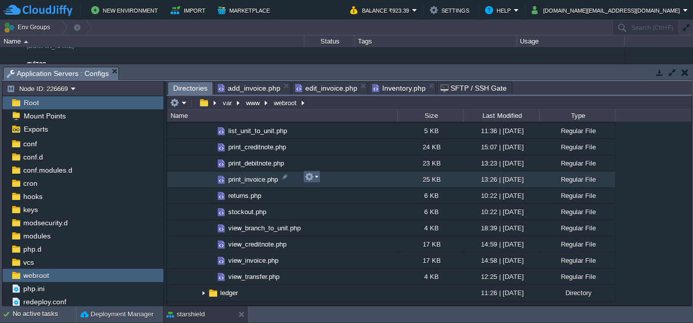
click at [319, 176] on td at bounding box center [311, 177] width 17 height 12
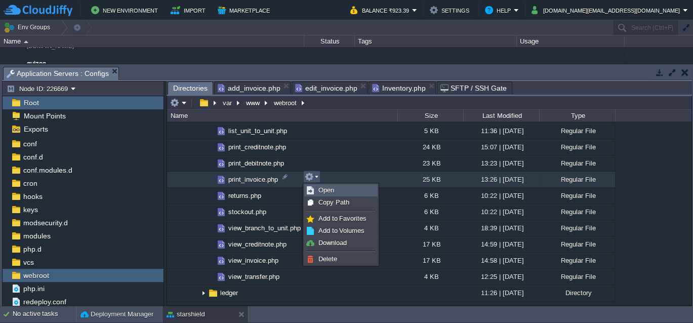
click at [321, 188] on span "Open" at bounding box center [327, 190] width 16 height 8
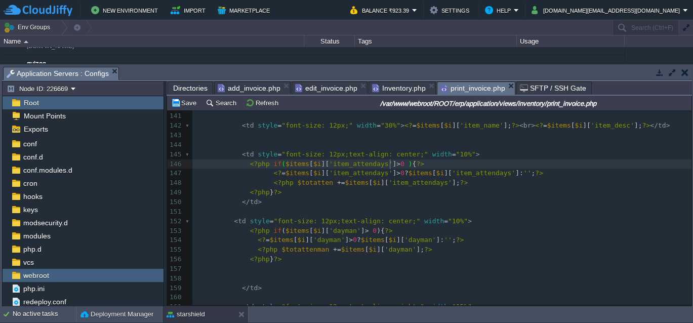
scroll to position [1, 4]
type textarea "&&"
type textarea "items[$i]['item_attendays']"
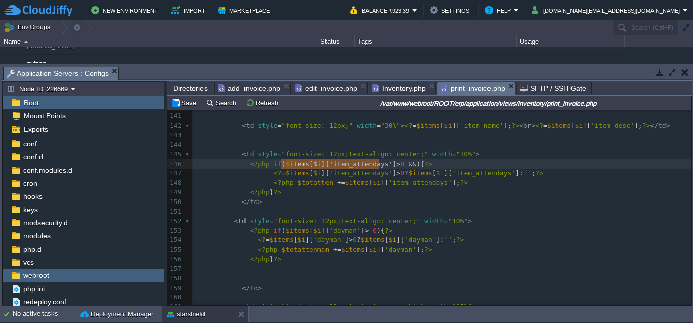
drag, startPoint x: 378, startPoint y: 165, endPoint x: 283, endPoint y: 165, distance: 95.7
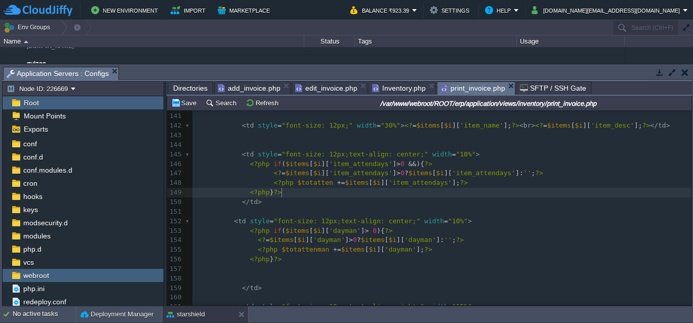
scroll to position [3, 0]
click at [349, 190] on pre "<?php } ?>" at bounding box center [441, 193] width 499 height 10
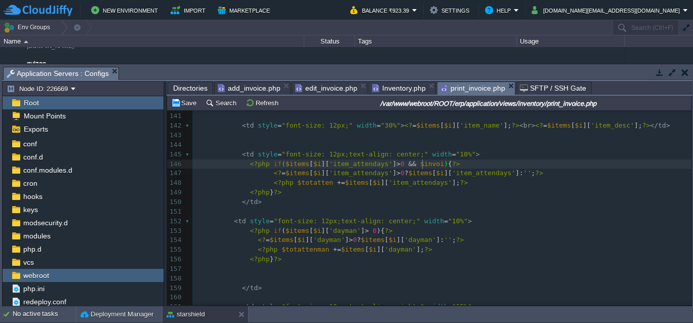
type textarea "$invoiv"
type textarea "ce[]"
type textarea "0"
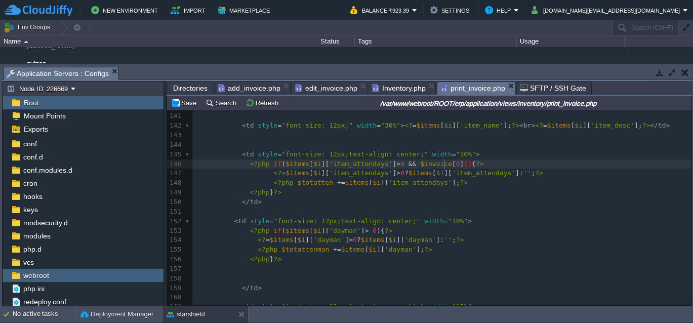
type textarea "[]"
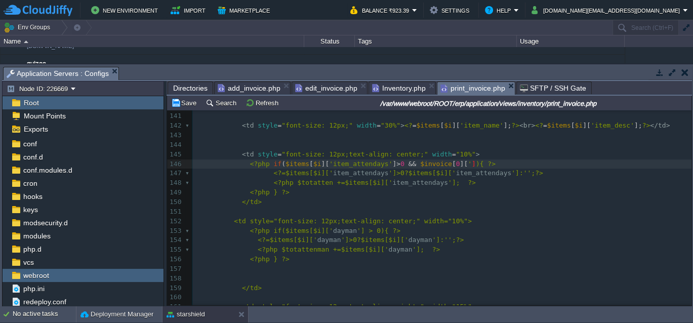
type textarea "''"
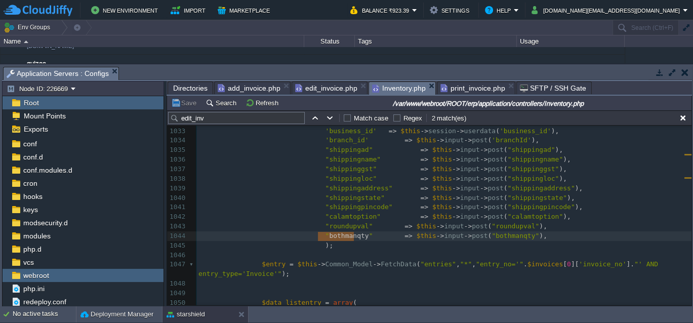
scroll to position [10087, 0]
click at [383, 91] on span "Inventory.php" at bounding box center [399, 88] width 54 height 13
click at [349, 216] on span ""calamtoption"" at bounding box center [353, 217] width 56 height 8
type textarea "calamtoption"
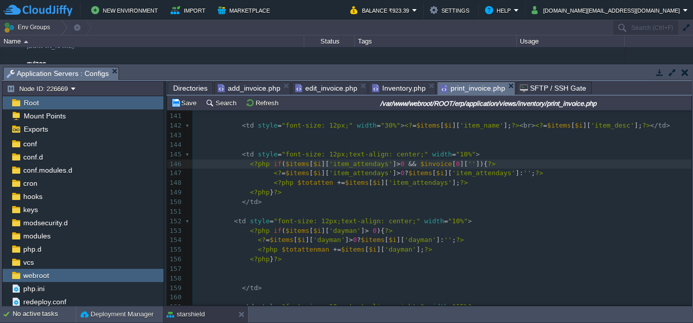
scroll to position [1500, 0]
click at [449, 85] on span "print_invoice.php" at bounding box center [473, 88] width 65 height 13
click at [468, 161] on span "''" at bounding box center [472, 164] width 8 height 8
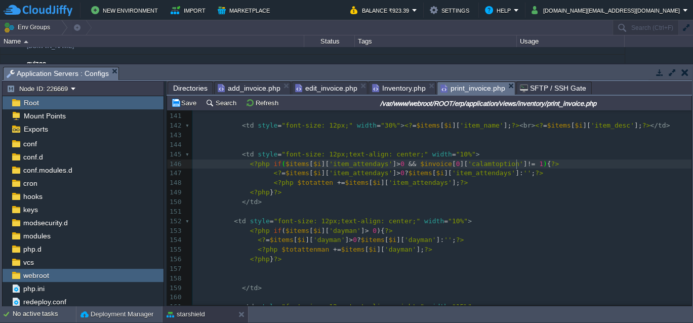
type textarea "!= 1"
type textarea "="
type textarea "||"
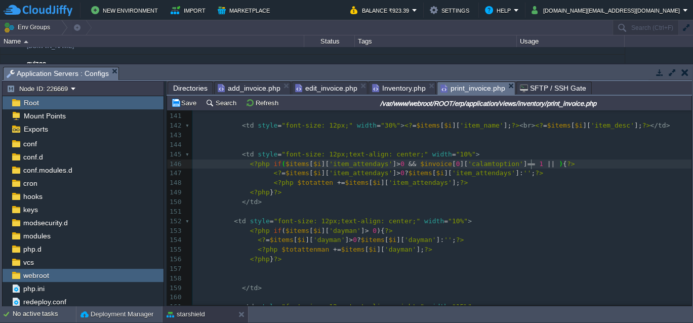
scroll to position [1, 0]
type textarea "$invoice[0]['calamtoption'] == 1"
drag, startPoint x: 518, startPoint y: 163, endPoint x: 400, endPoint y: 165, distance: 117.5
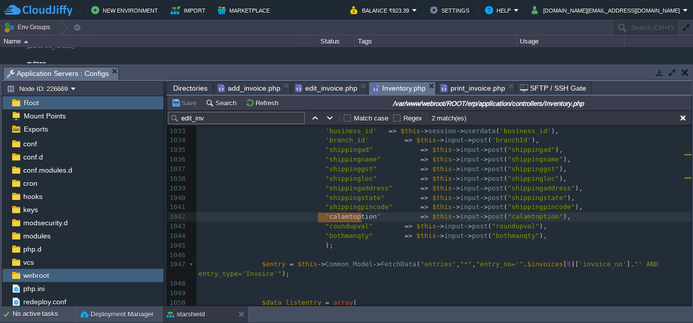
scroll to position [10087, 0]
click at [387, 90] on span "Inventory.php" at bounding box center [399, 88] width 54 height 13
click at [337, 236] on div "xxxxxxxxxx function edit_inv oice ( $invoice_id = 0 ){ 1010 "cgst_amount" => $t…" at bounding box center [444, 174] width 495 height 573
type textarea "bothmanqty"
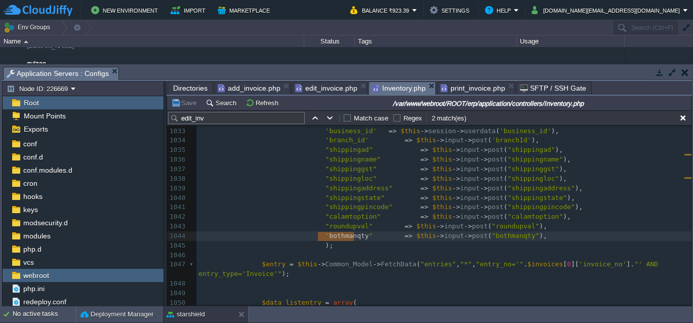
scroll to position [1500, 0]
click at [454, 86] on span "print_invoice.php" at bounding box center [473, 88] width 65 height 12
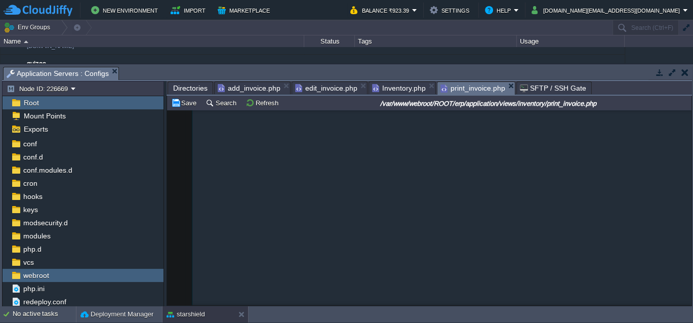
scroll to position [1, 0]
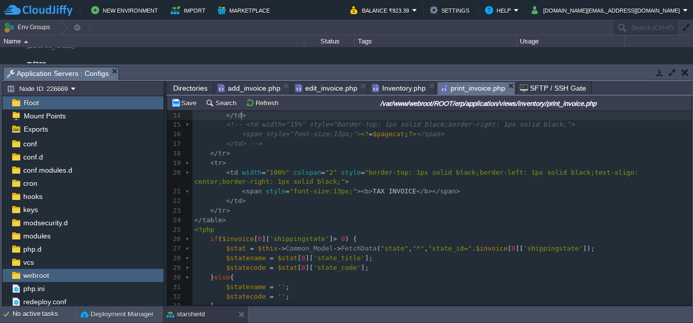
click at [602, 167] on pre "< tr >" at bounding box center [441, 164] width 499 height 10
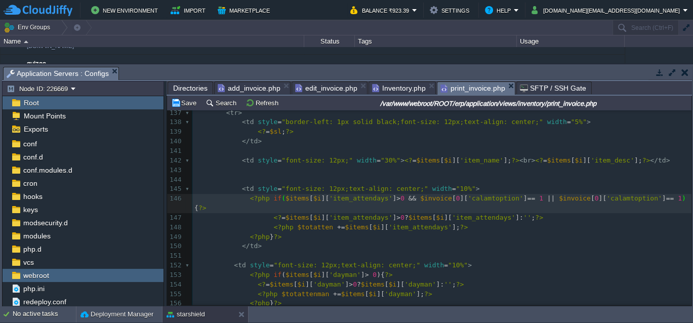
scroll to position [1485, 0]
type textarea "calamtoption"
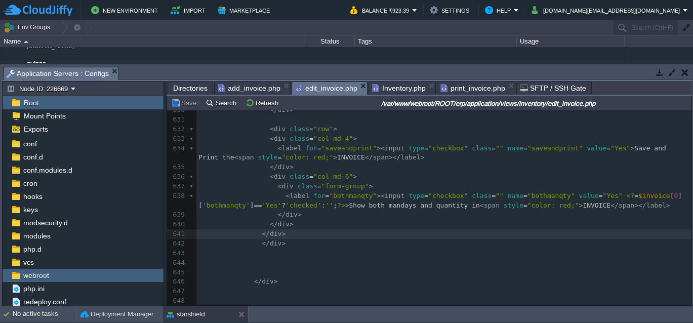
click at [330, 92] on span "edit_invoice.php" at bounding box center [326, 88] width 62 height 13
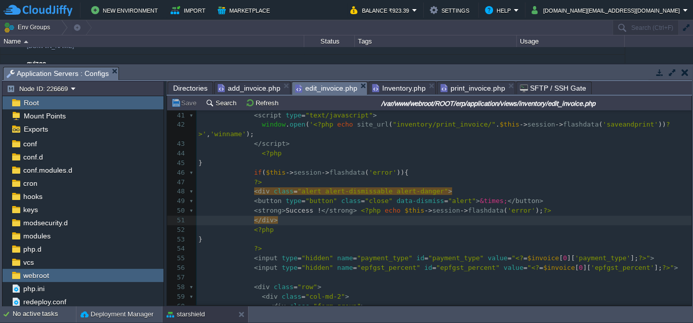
click at [263, 208] on div "< script type = "text/javascript" > 30 <?php 31 if ( $this -> session -> flashd…" at bounding box center [444, 216] width 495 height 420
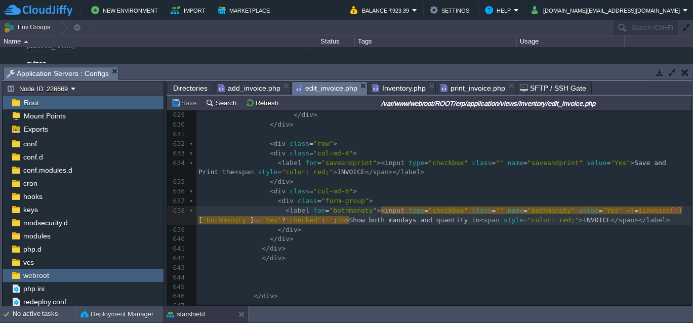
type textarea "Yes"
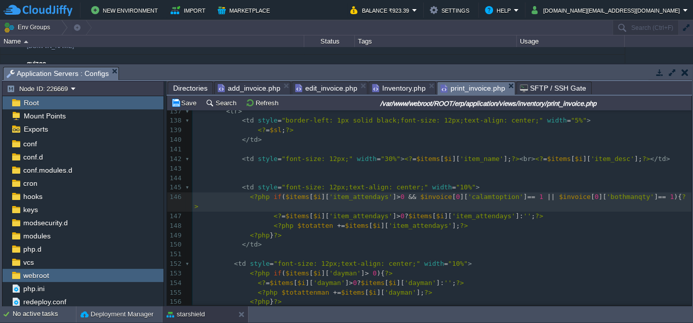
click at [461, 89] on span "print_invoice.php" at bounding box center [473, 88] width 65 height 13
type textarea "''"
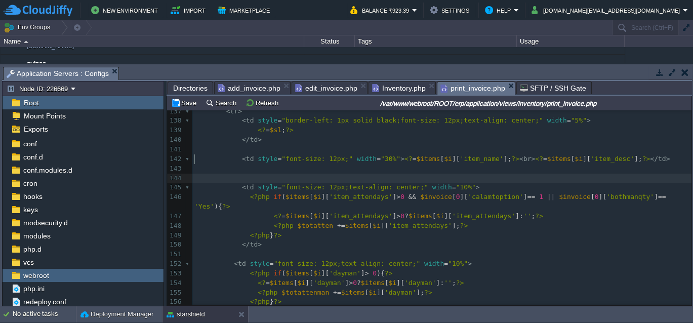
click at [480, 174] on pre "​" at bounding box center [441, 179] width 499 height 10
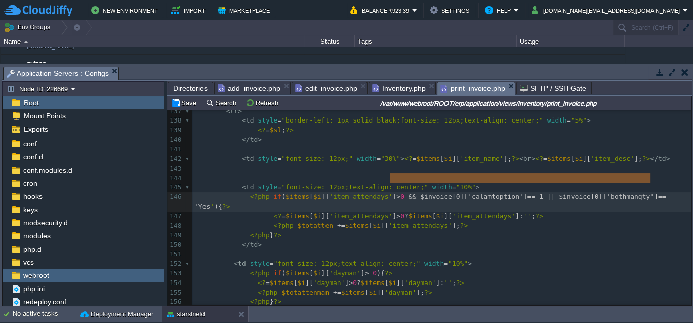
type textarea "&& $invoice[0]['calamtoption'] == 1 || $invoice[0]['bothmanqty'] == 'Yes'"
drag, startPoint x: 389, startPoint y: 179, endPoint x: 652, endPoint y: 177, distance: 263.4
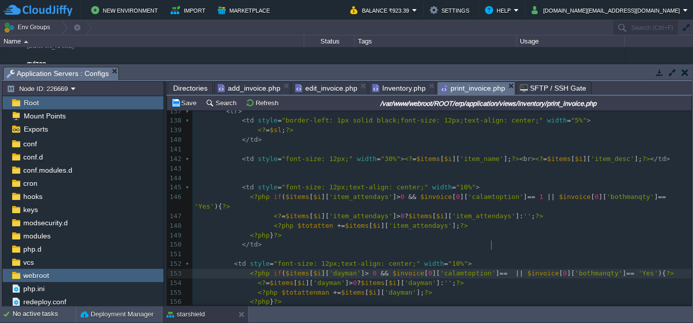
type textarea "0"
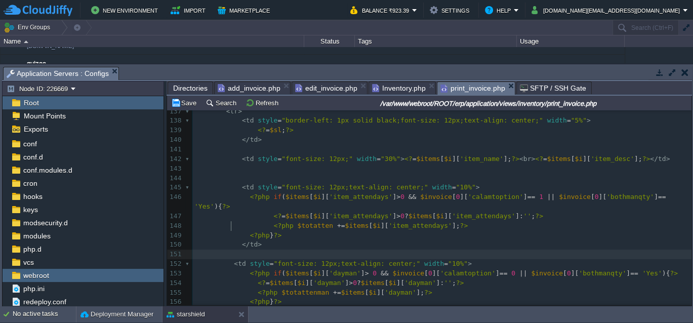
click at [489, 250] on pre at bounding box center [441, 255] width 499 height 10
click at [185, 105] on button "Save" at bounding box center [185, 102] width 28 height 9
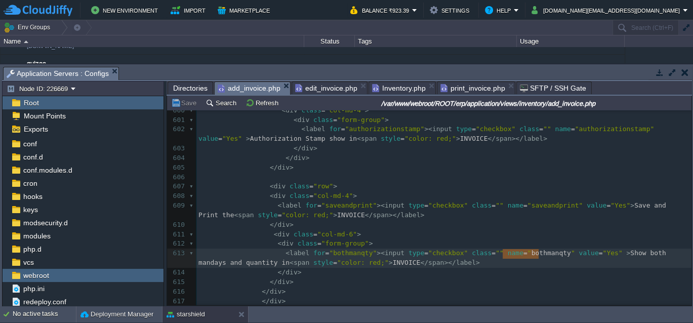
click at [253, 89] on span "add_invoice.php" at bounding box center [249, 88] width 63 height 13
click at [315, 88] on span "edit_invoice.php" at bounding box center [326, 88] width 62 height 12
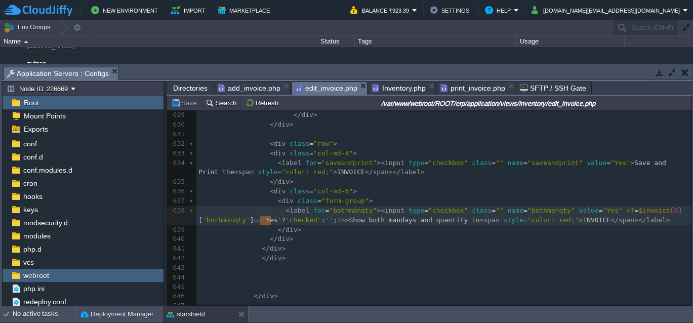
scroll to position [10087, 0]
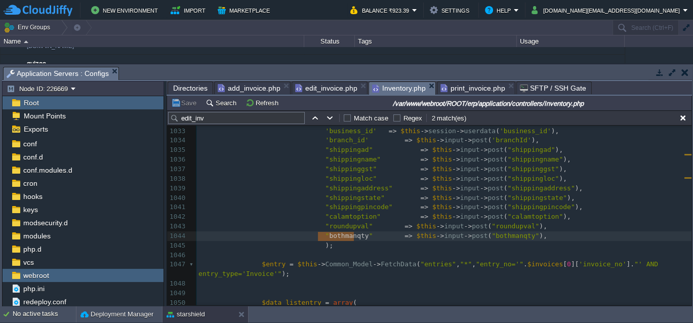
click at [395, 88] on span "Inventory.php" at bounding box center [399, 88] width 54 height 13
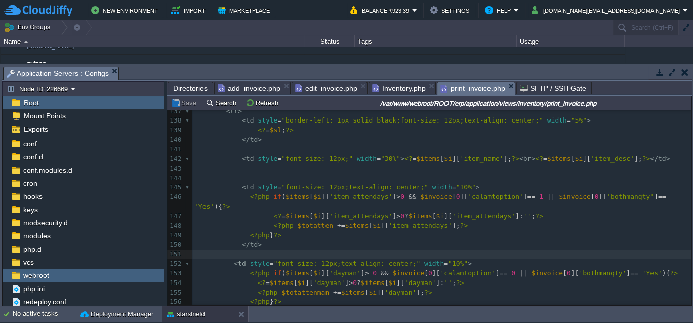
scroll to position [1485, 0]
click at [453, 90] on span "print_invoice.php" at bounding box center [473, 88] width 65 height 13
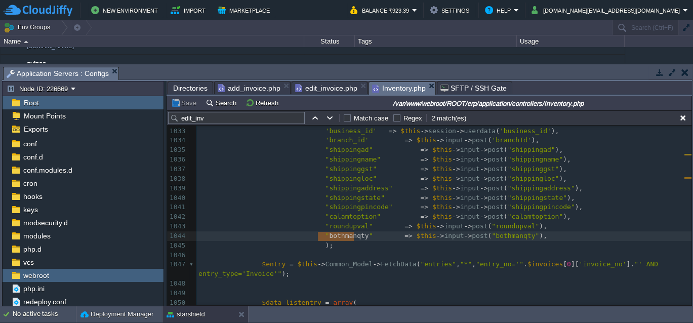
scroll to position [10087, 0]
click at [401, 88] on span "Inventory.php" at bounding box center [399, 88] width 54 height 13
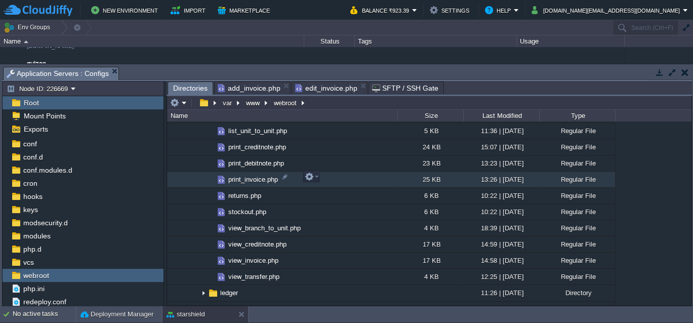
scroll to position [6781, 0]
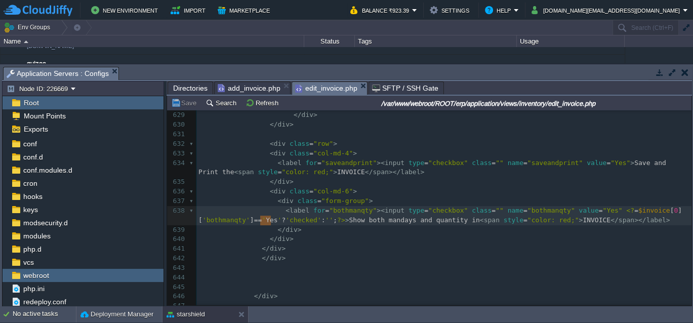
click at [332, 89] on span "edit_invoice.php" at bounding box center [326, 88] width 62 height 13
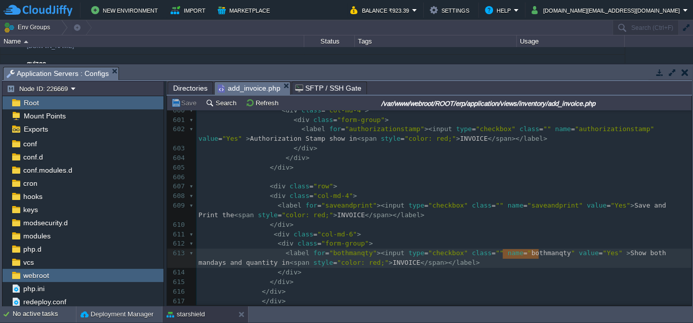
scroll to position [6193, 0]
click at [257, 84] on span "add_invoice.php" at bounding box center [249, 88] width 63 height 13
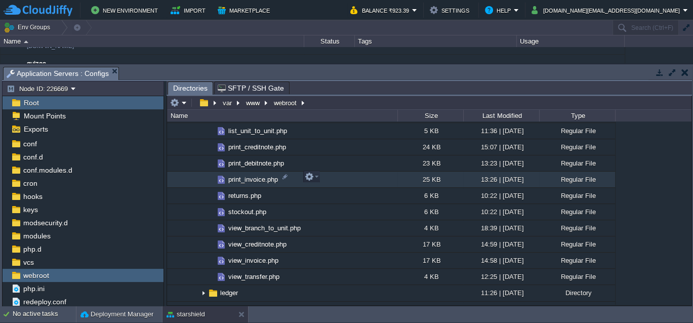
scroll to position [872, 0]
click at [629, 14] on button "[DOMAIN_NAME][EMAIL_ADDRESS][DOMAIN_NAME]" at bounding box center [607, 10] width 151 height 12
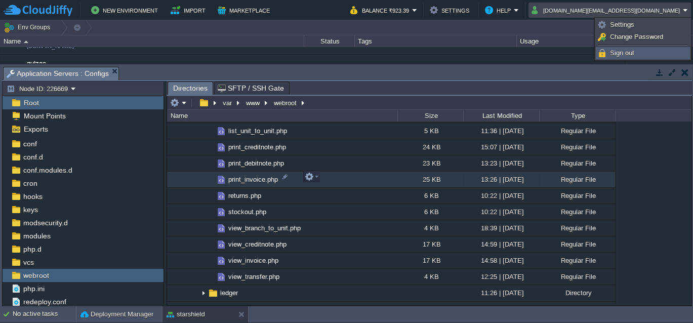
click at [622, 52] on span "Sign out" at bounding box center [622, 53] width 24 height 8
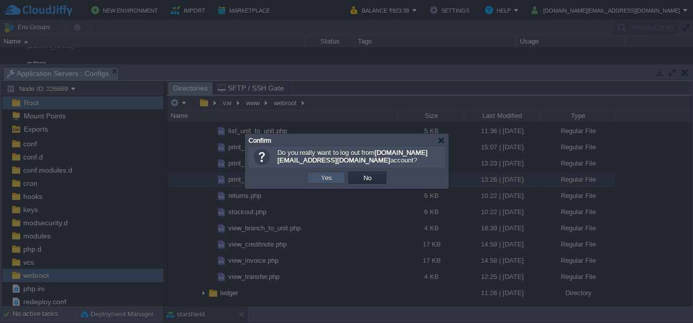
click at [326, 177] on button "Yes" at bounding box center [326, 177] width 17 height 9
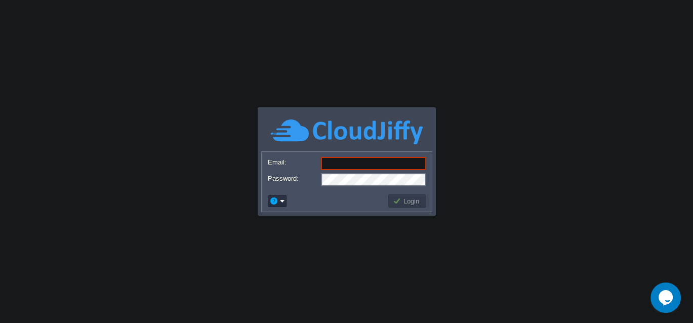
click at [534, 116] on body "Application Platform v.8.10.2 Email: Password: Login" at bounding box center [346, 161] width 693 height 323
